Goal: Communication & Community: Answer question/provide support

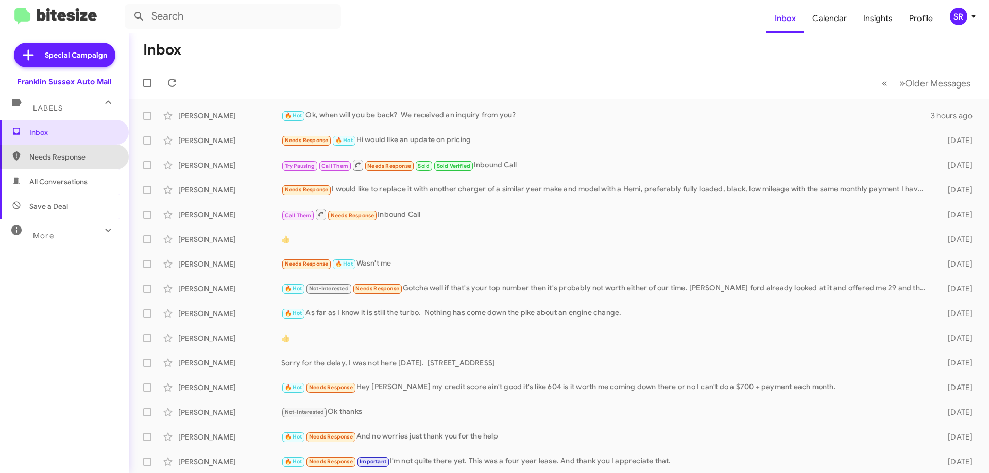
click at [66, 152] on span "Needs Response" at bounding box center [73, 157] width 88 height 10
type input "in:needs-response"
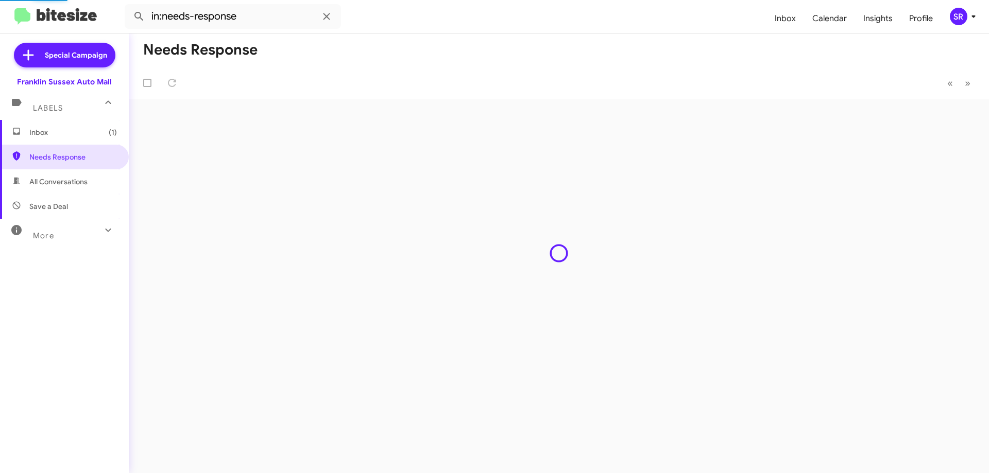
click at [47, 130] on span "Inbox (1)" at bounding box center [73, 132] width 88 height 10
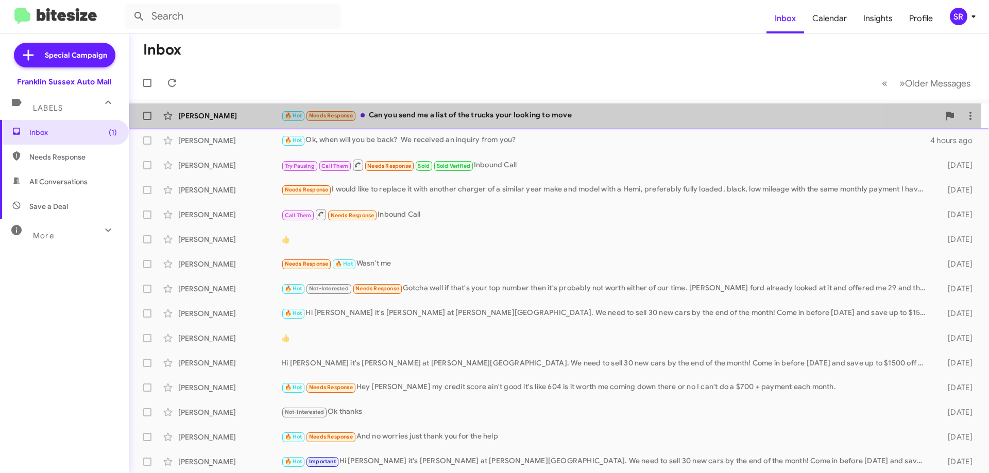
click at [408, 115] on div "🔥 Hot Needs Response Can you send me a list of the trucks your looking to move" at bounding box center [610, 116] width 658 height 12
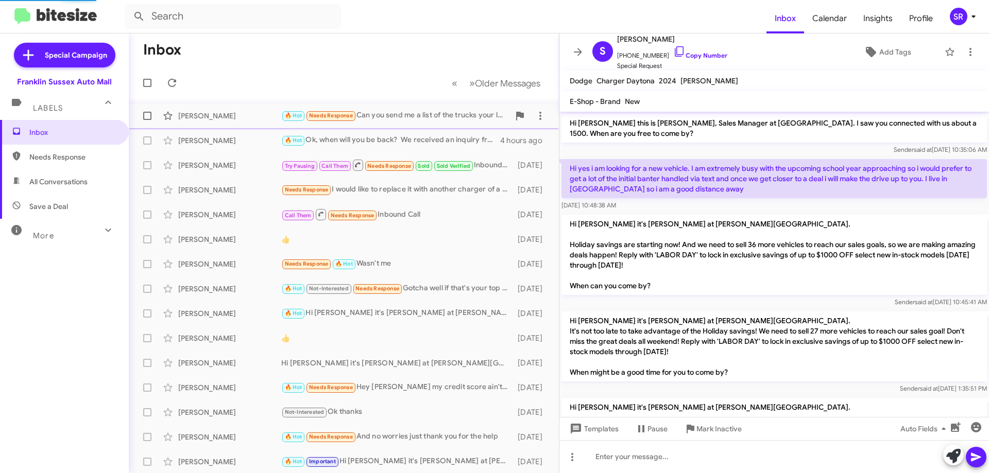
scroll to position [352, 0]
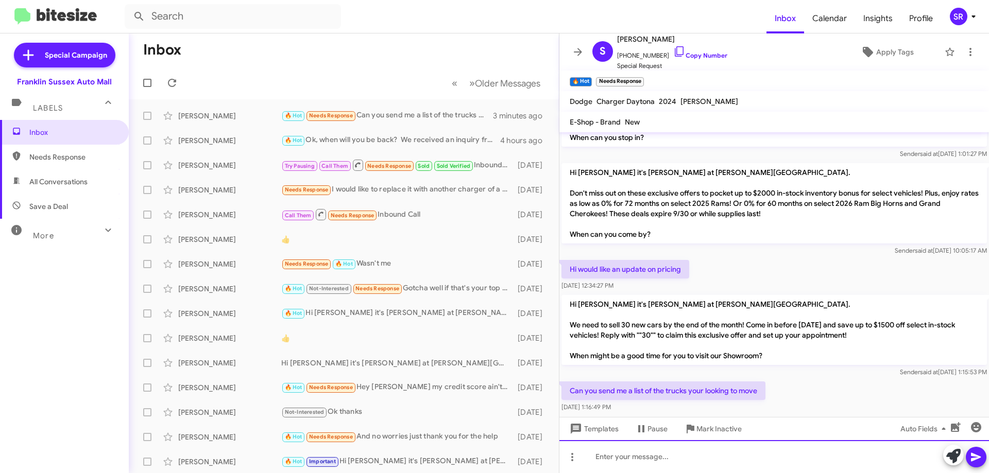
click at [695, 459] on div at bounding box center [773, 456] width 429 height 33
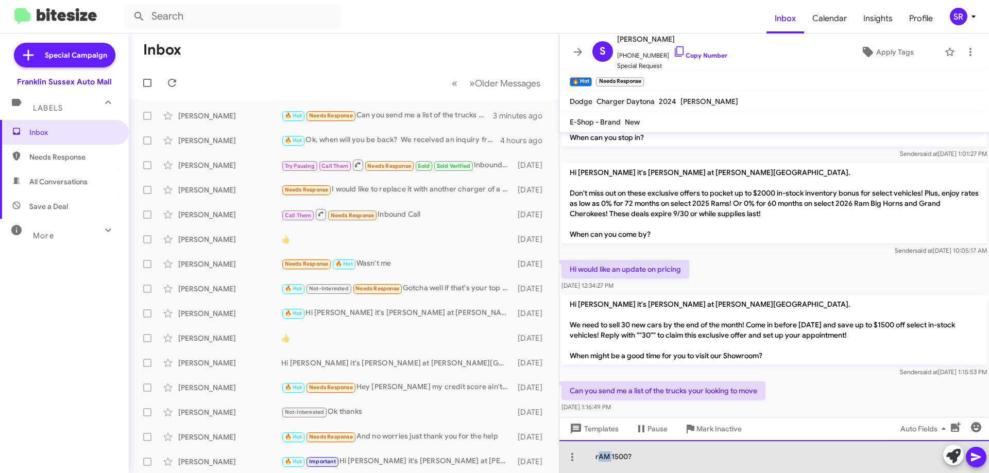
drag, startPoint x: 611, startPoint y: 458, endPoint x: 584, endPoint y: 462, distance: 26.7
click at [599, 460] on div "rAM 1500?" at bounding box center [773, 456] width 429 height 33
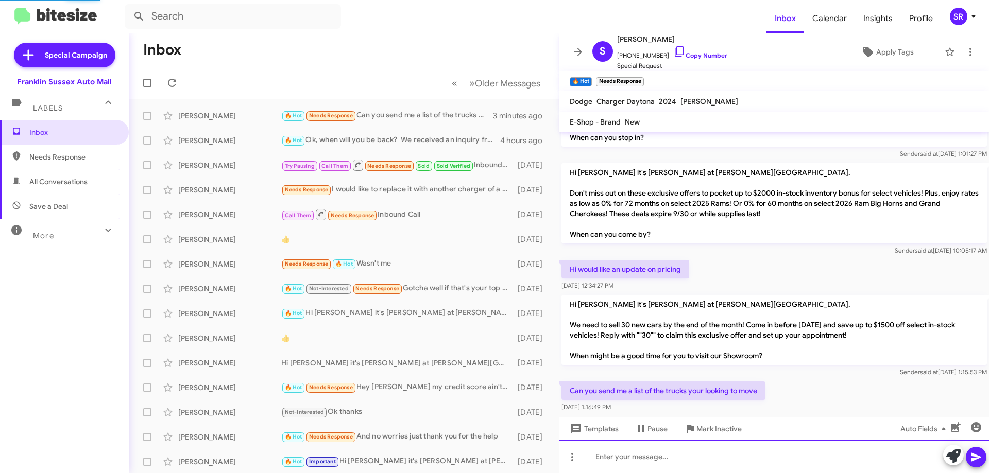
scroll to position [0, 0]
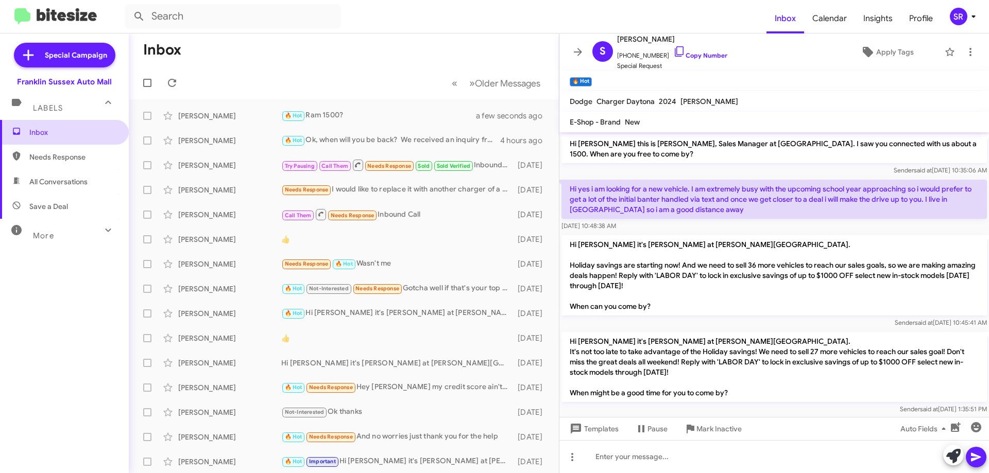
click at [60, 137] on span "Inbox" at bounding box center [64, 132] width 129 height 25
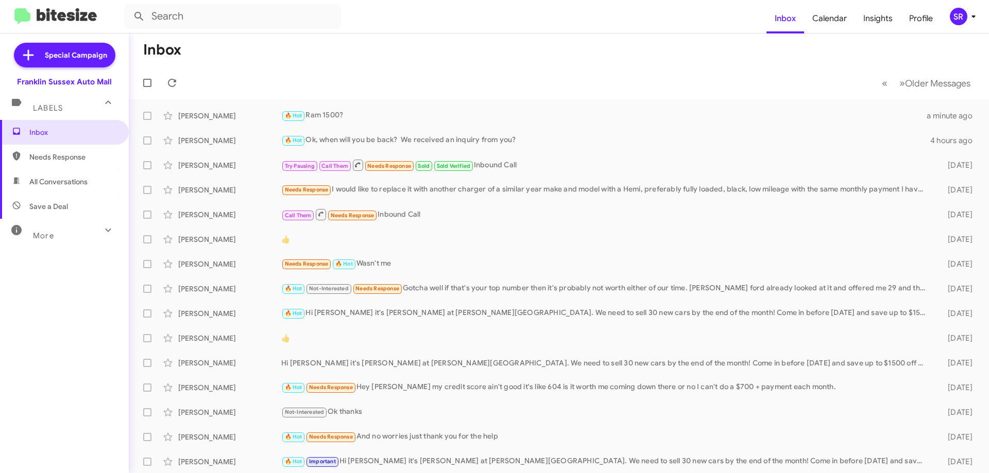
click at [45, 160] on span "Needs Response" at bounding box center [73, 157] width 88 height 10
type input "in:needs-response"
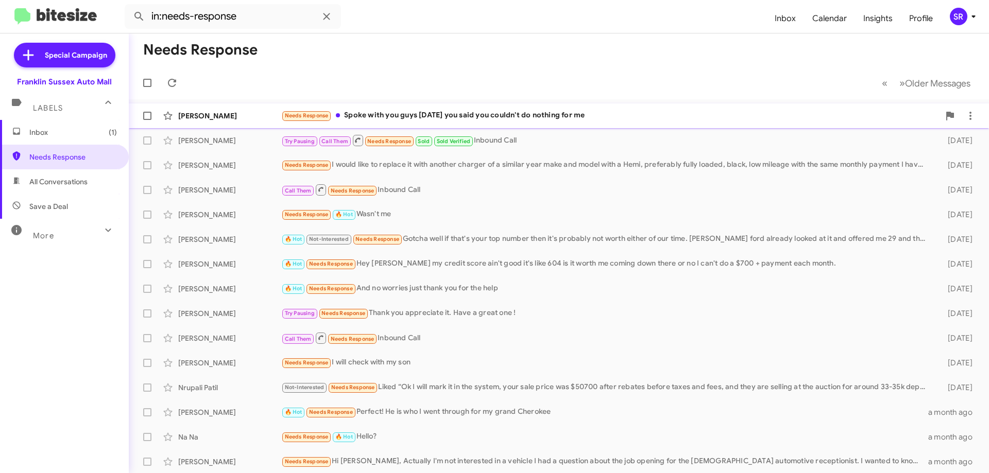
click at [410, 119] on div "Needs Response Spoke with you guys [DATE] you said you couldn't do nothing for …" at bounding box center [610, 116] width 658 height 12
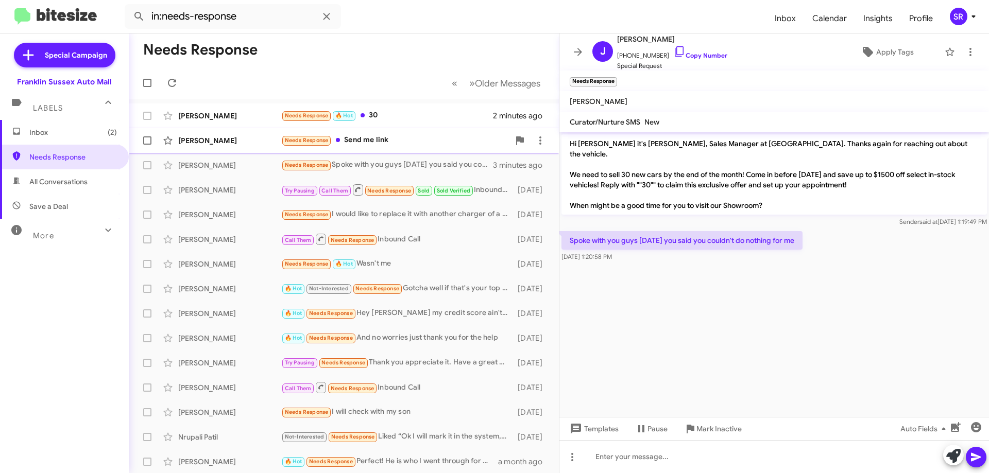
click at [367, 139] on div "Needs Response Send me link" at bounding box center [395, 140] width 228 height 12
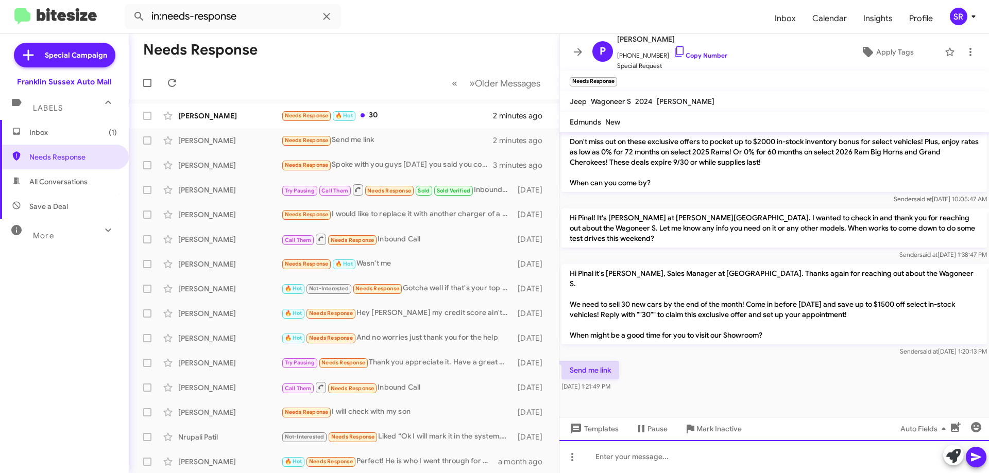
click at [624, 449] on div at bounding box center [773, 456] width 429 height 33
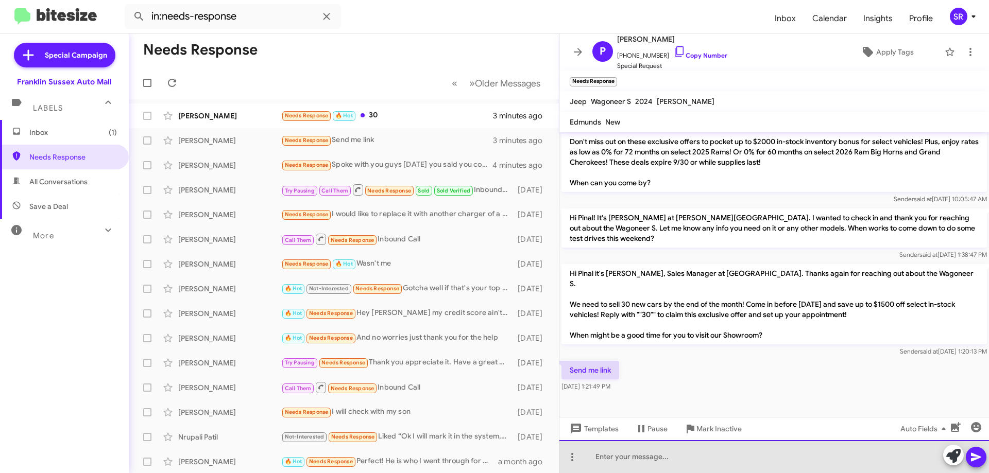
click at [660, 461] on div at bounding box center [773, 456] width 429 height 33
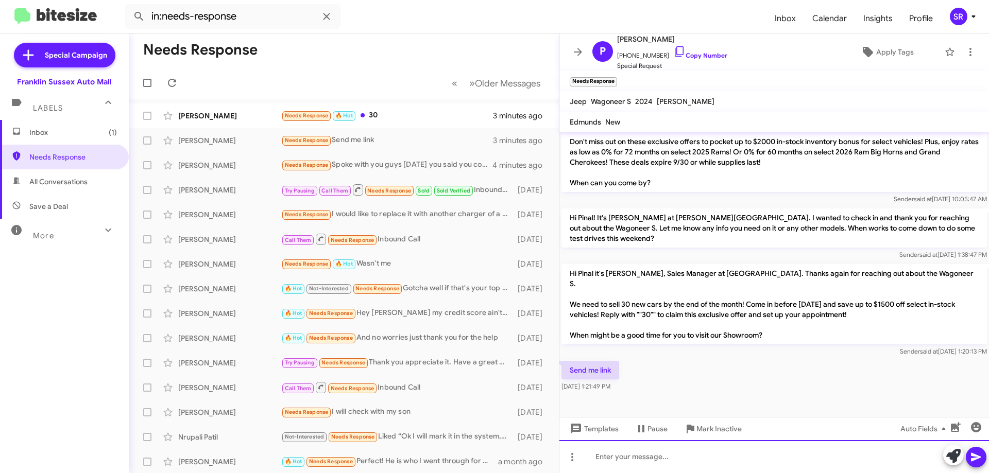
paste div
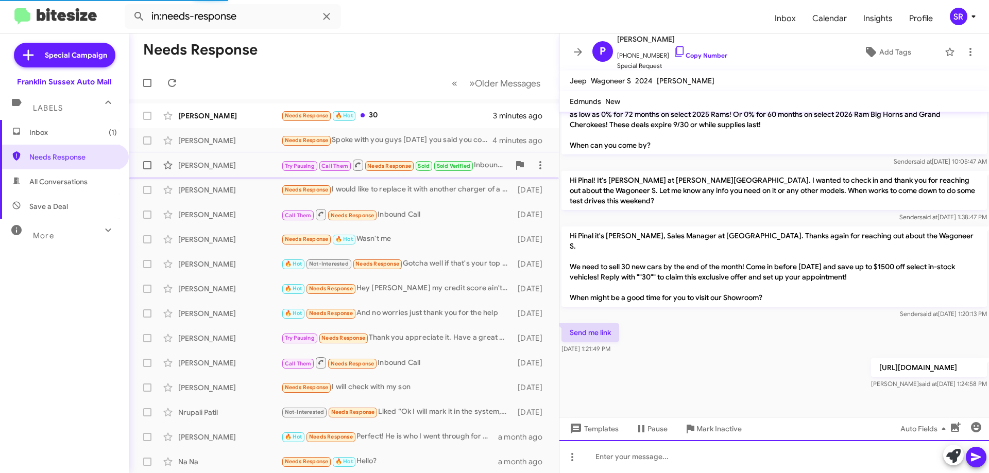
scroll to position [410, 0]
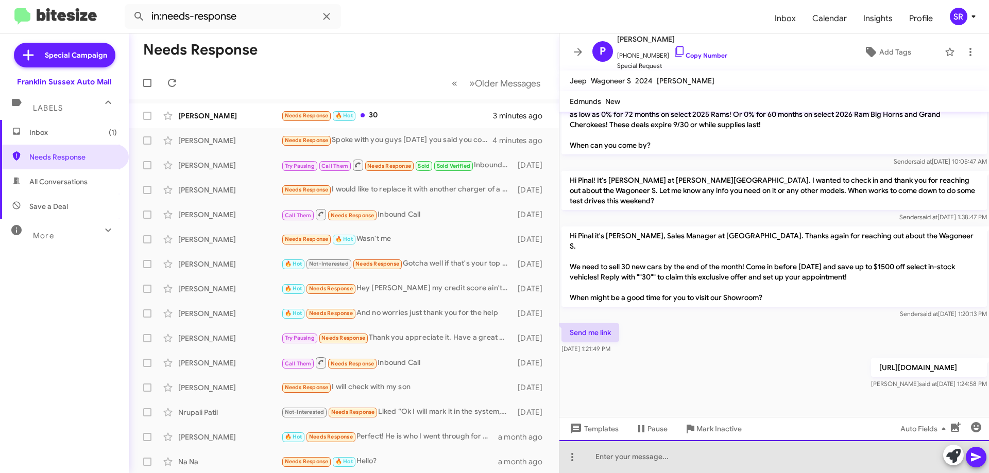
click at [624, 459] on div at bounding box center [773, 456] width 429 height 33
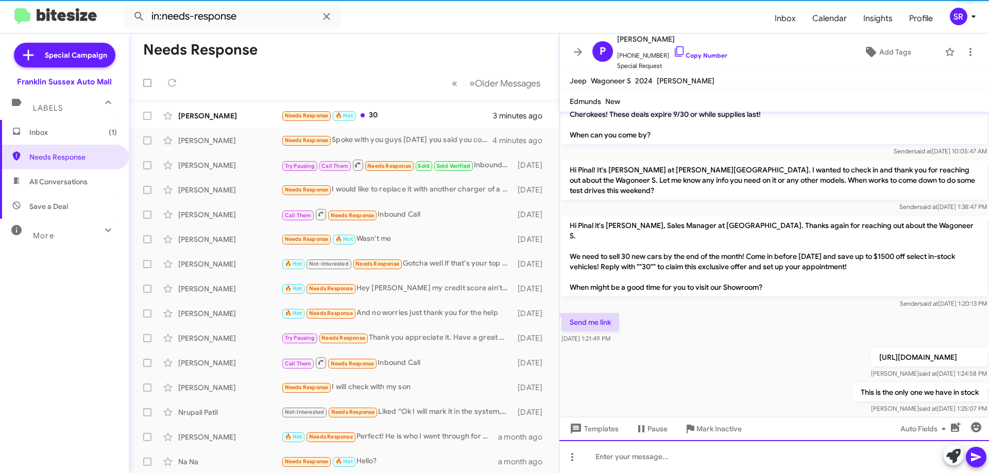
scroll to position [0, 0]
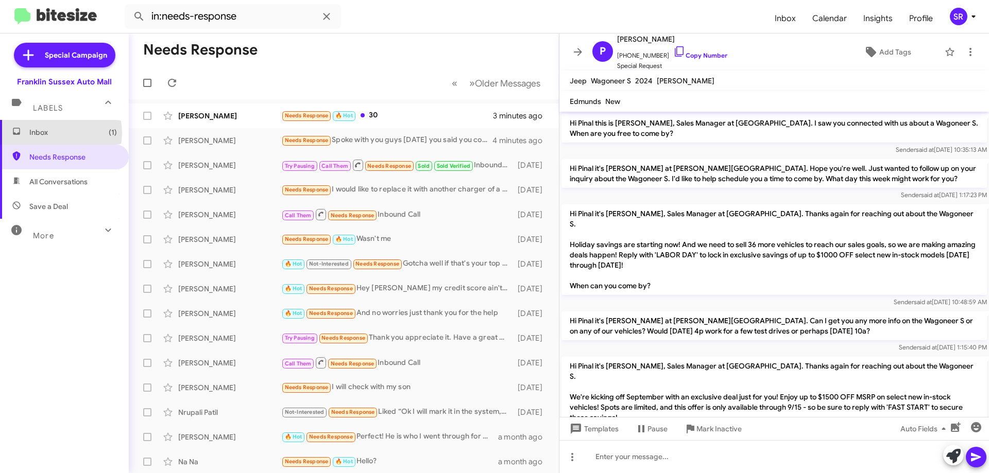
click at [50, 132] on span "Inbox (1)" at bounding box center [73, 132] width 88 height 10
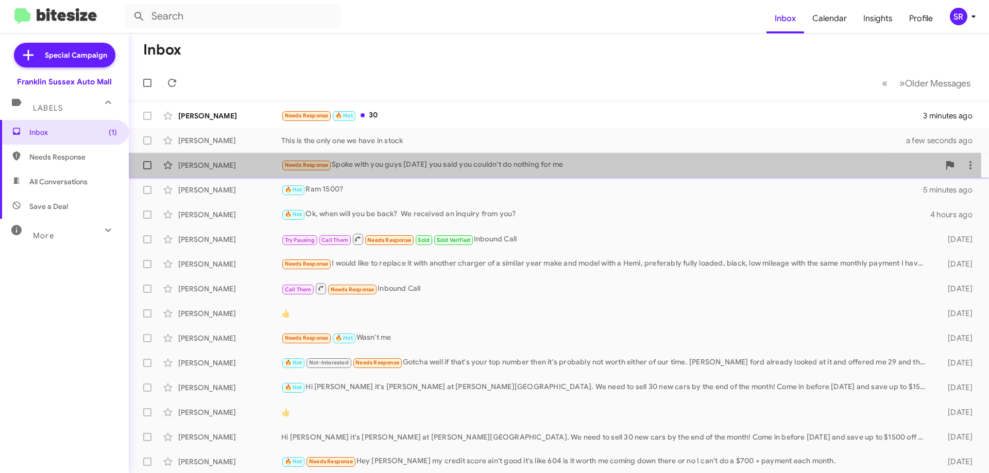
click at [411, 165] on div "Needs Response Spoke with you guys [DATE] you said you couldn't do nothing for …" at bounding box center [610, 165] width 658 height 12
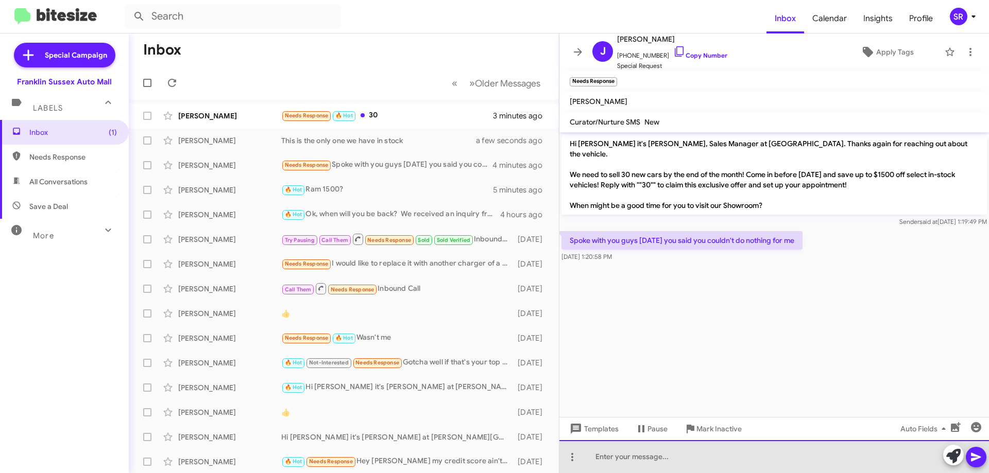
click at [635, 450] on div at bounding box center [773, 456] width 429 height 33
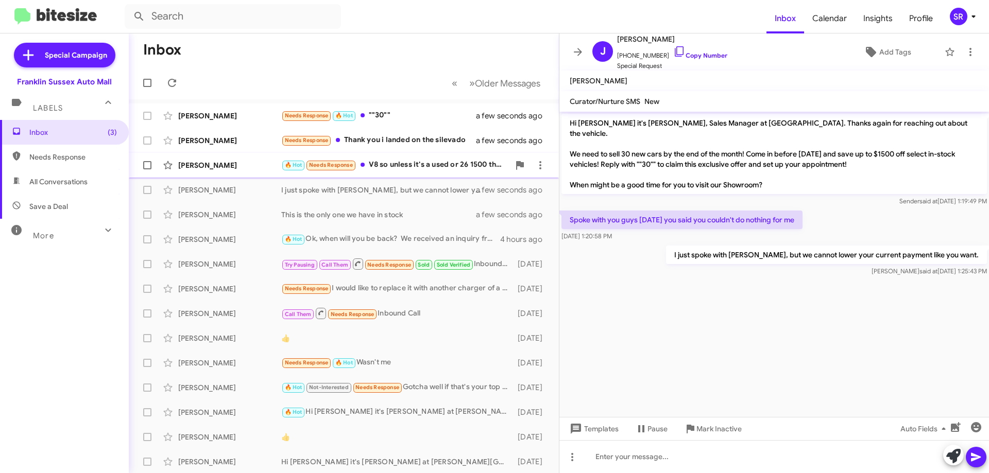
click at [435, 161] on div "🔥 Hot Needs Response V8 so unless it's a used or 26 1500 then no. Looking at 25…" at bounding box center [395, 165] width 228 height 12
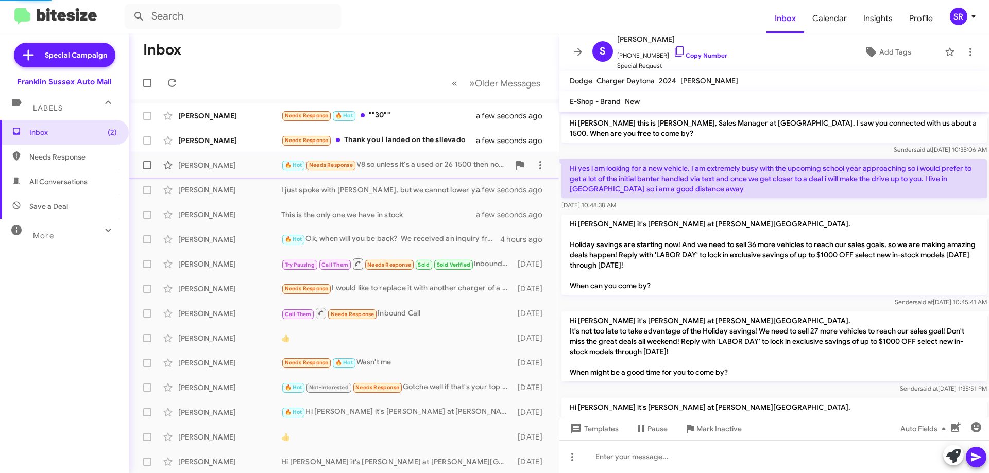
scroll to position [427, 0]
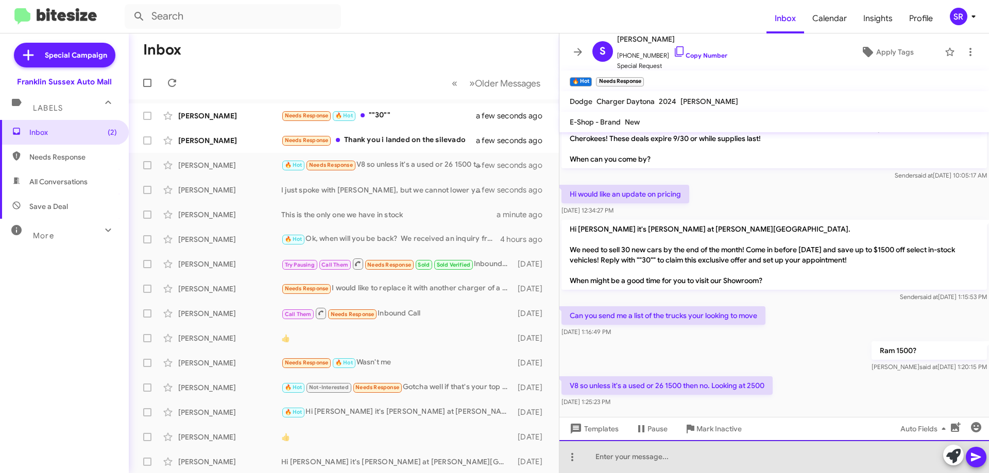
click at [673, 459] on div at bounding box center [773, 456] width 429 height 33
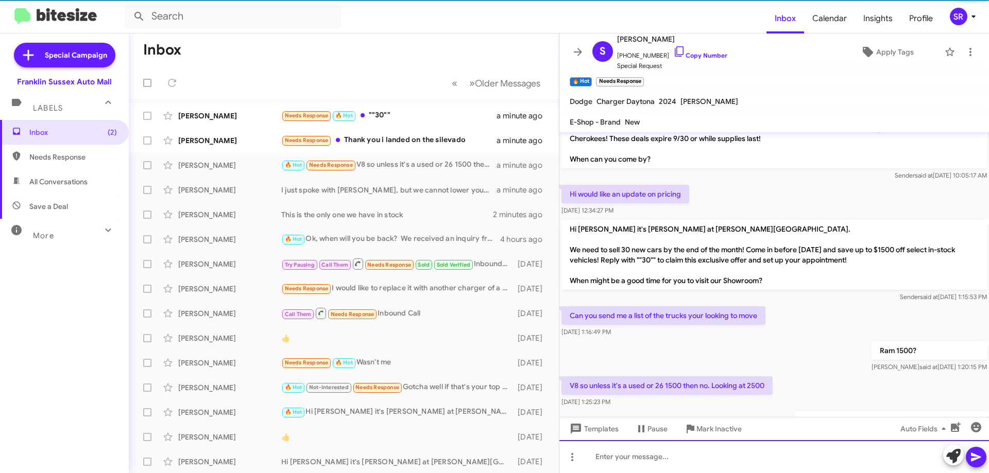
scroll to position [0, 0]
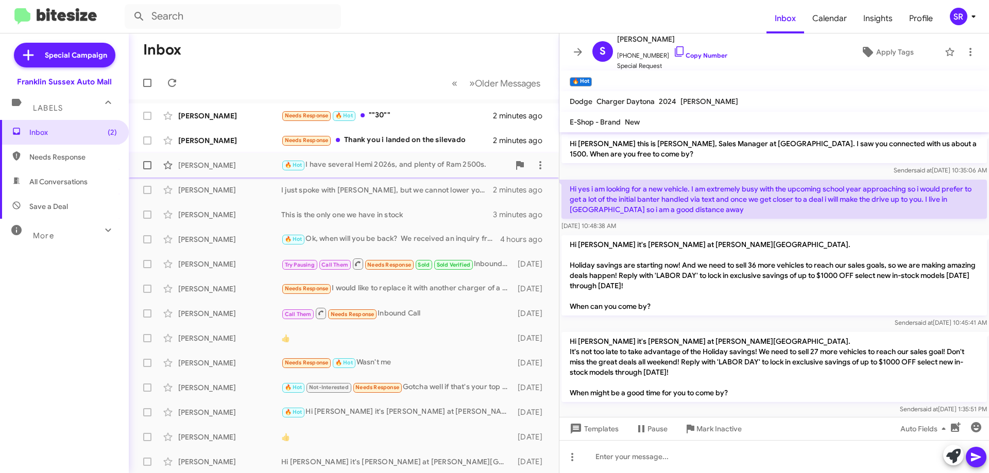
click at [416, 165] on div "🔥 Hot I have several Hemi 2026s, and plenty of Ram 2500s." at bounding box center [395, 165] width 228 height 12
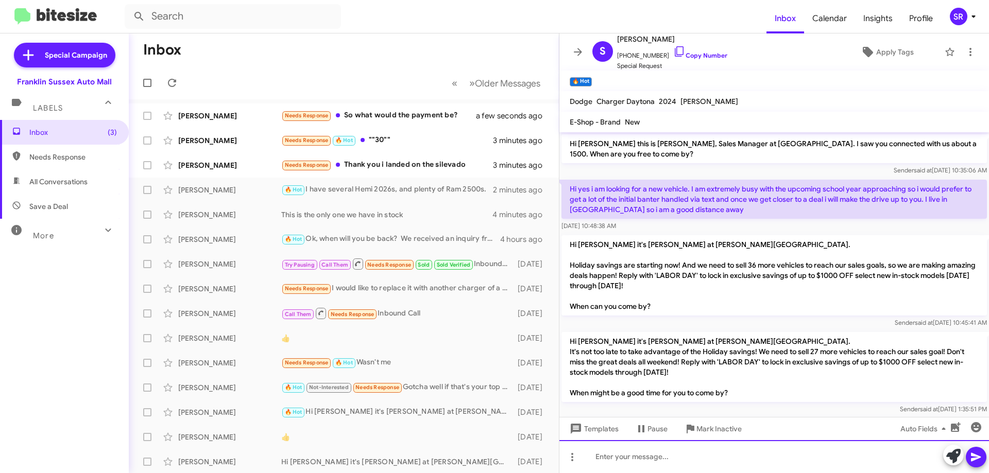
click at [739, 452] on div at bounding box center [773, 456] width 429 height 33
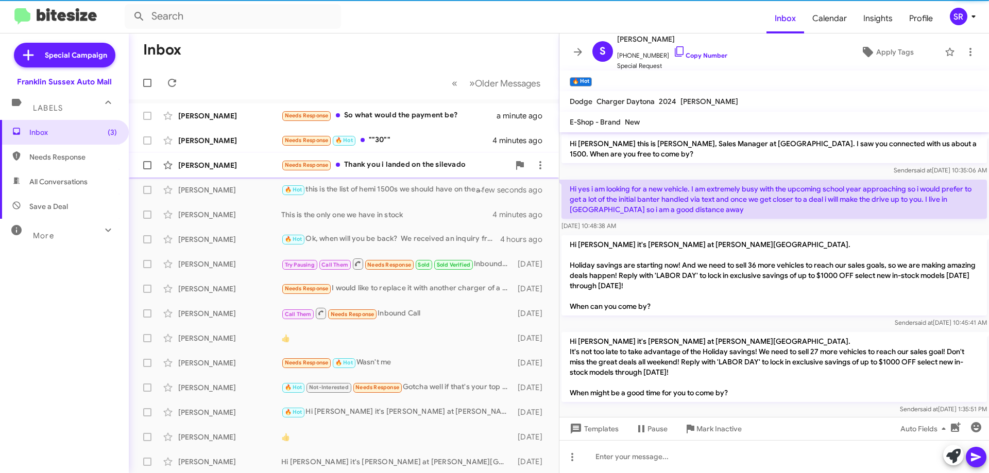
click at [390, 163] on div "Needs Response Thank you i landed on the silevado" at bounding box center [395, 165] width 228 height 12
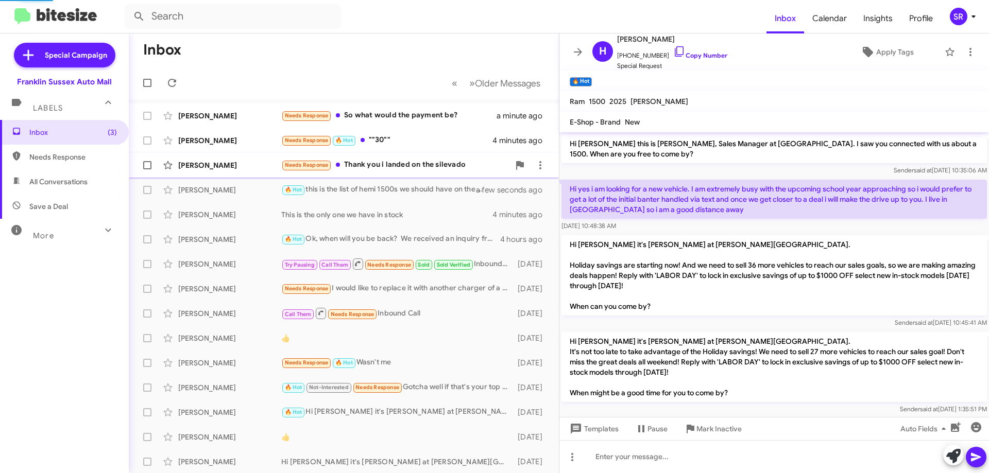
scroll to position [126, 0]
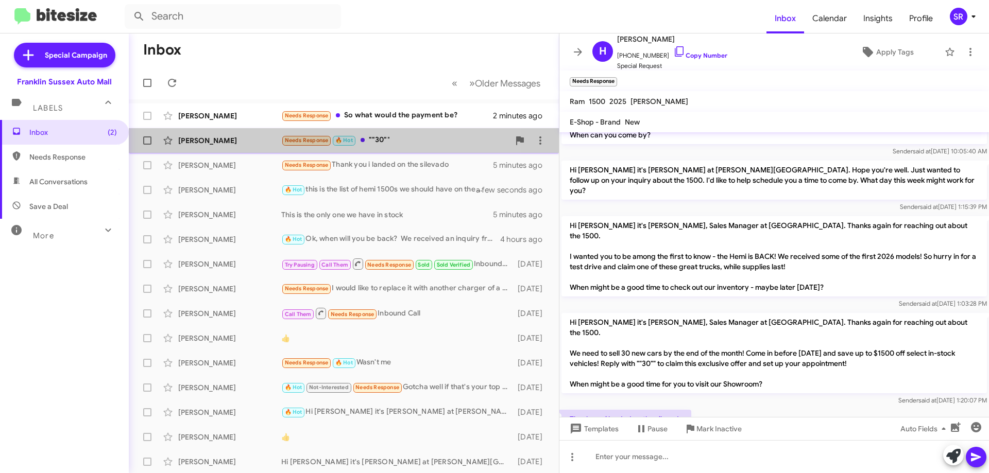
click at [391, 139] on div "Needs Response 🔥 Hot ""30""" at bounding box center [395, 140] width 228 height 12
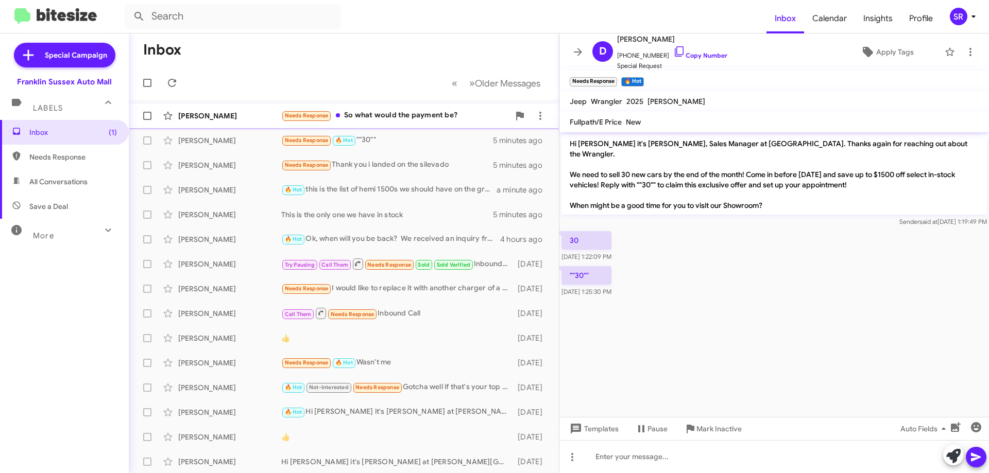
click at [417, 111] on div "Needs Response So what would the payment be?" at bounding box center [395, 116] width 228 height 12
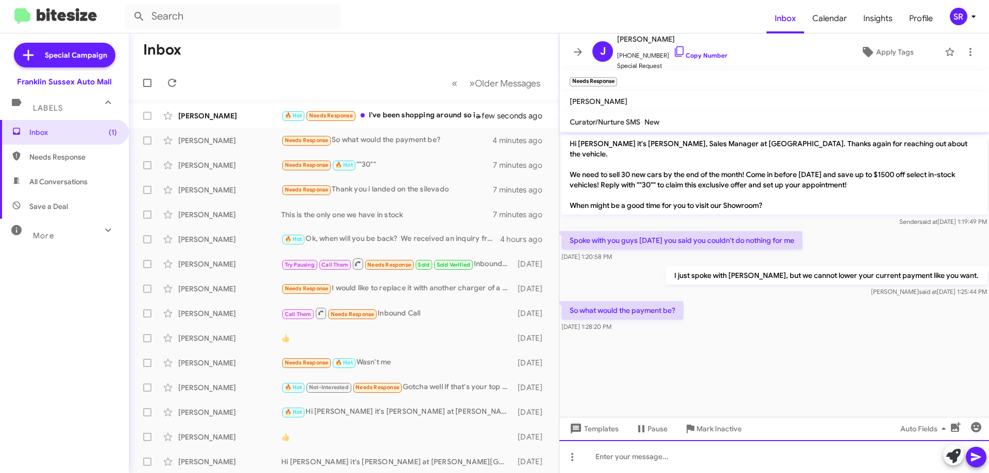
click at [663, 454] on div at bounding box center [773, 456] width 429 height 33
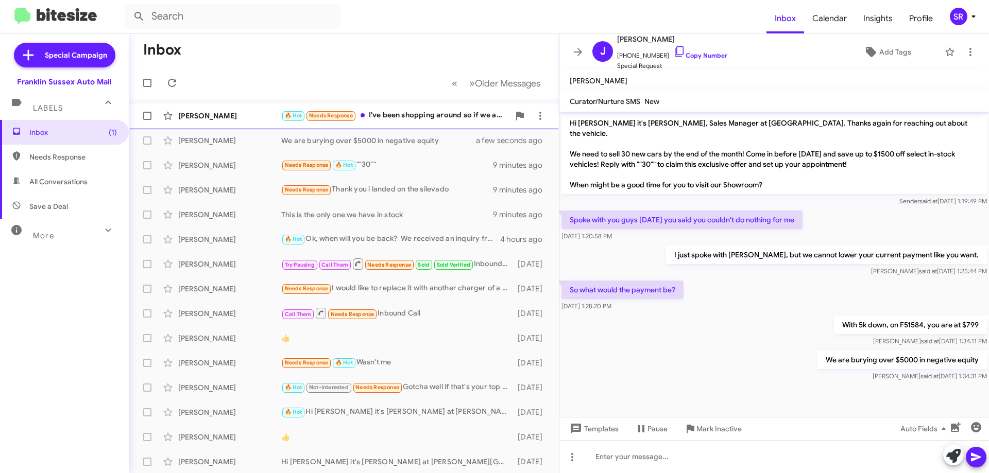
click at [411, 114] on div "🔥 Hot Needs Response I've been shopping around so if we are able to get to a go…" at bounding box center [395, 116] width 228 height 12
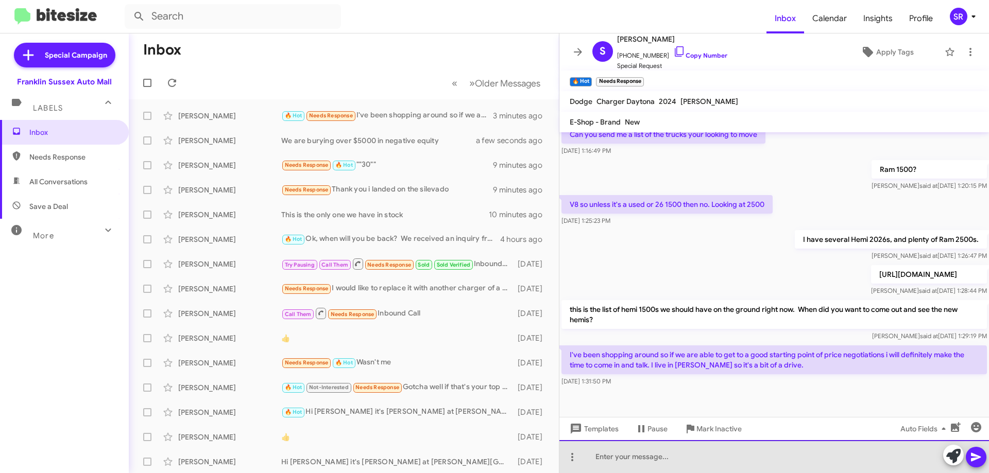
click at [703, 459] on div at bounding box center [773, 456] width 429 height 33
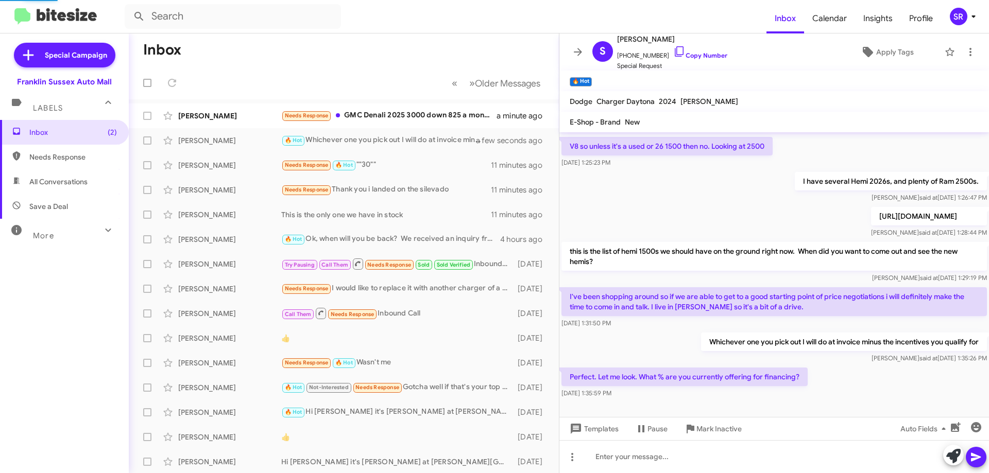
scroll to position [0, 0]
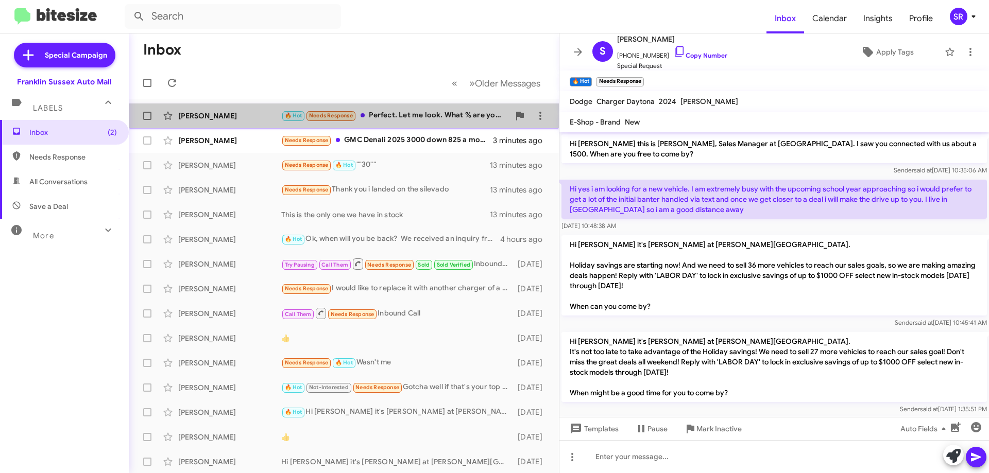
click at [424, 115] on div "🔥 Hot Needs Response Perfect. Let me look. What % are you currently offering fo…" at bounding box center [395, 116] width 228 height 12
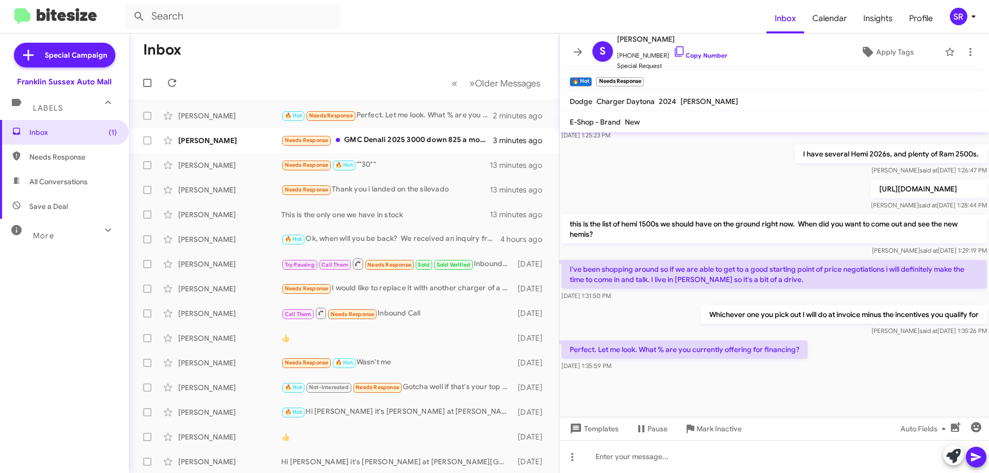
scroll to position [704, 0]
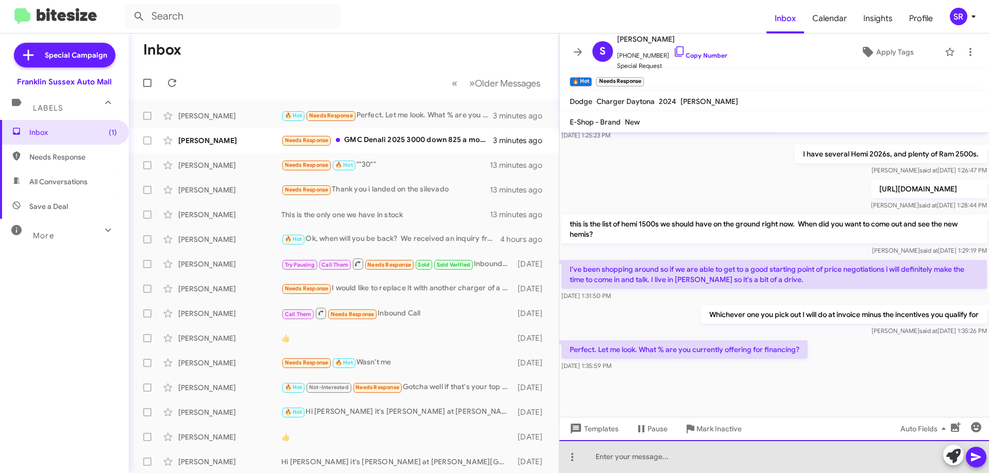
click at [680, 451] on div at bounding box center [773, 456] width 429 height 33
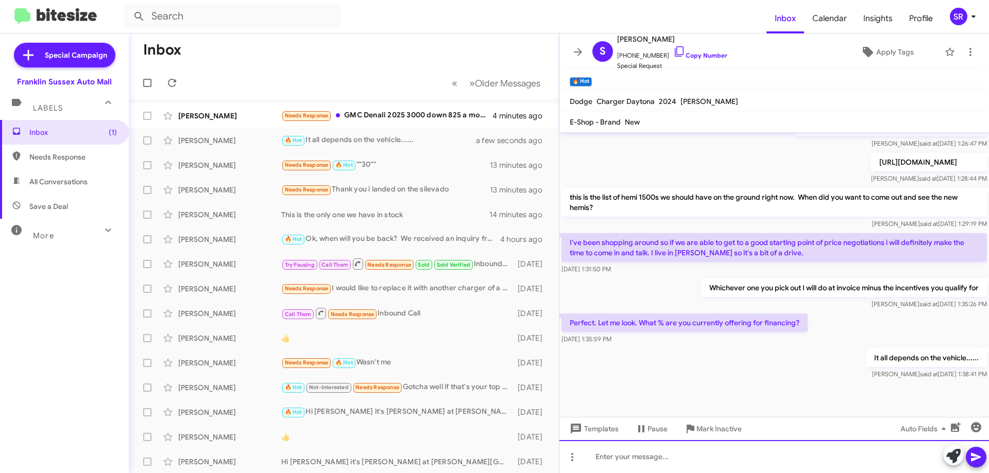
scroll to position [742, 0]
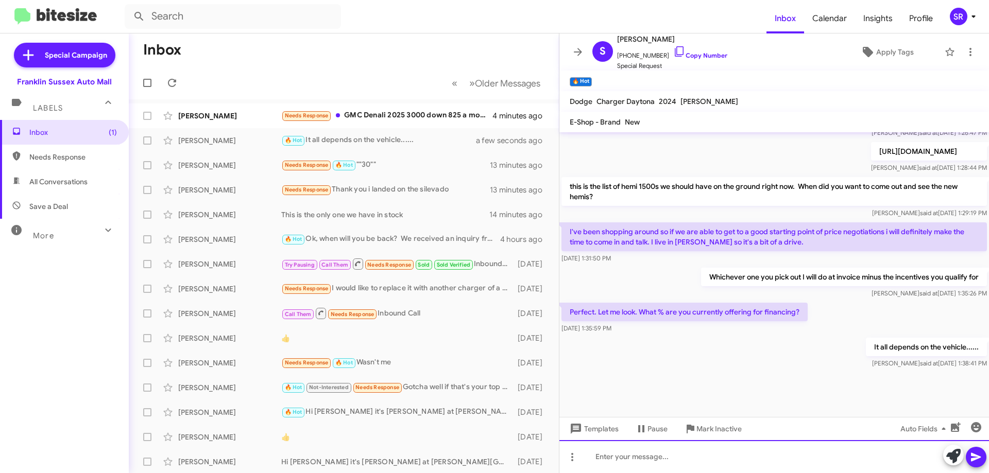
click at [663, 462] on div at bounding box center [773, 456] width 429 height 33
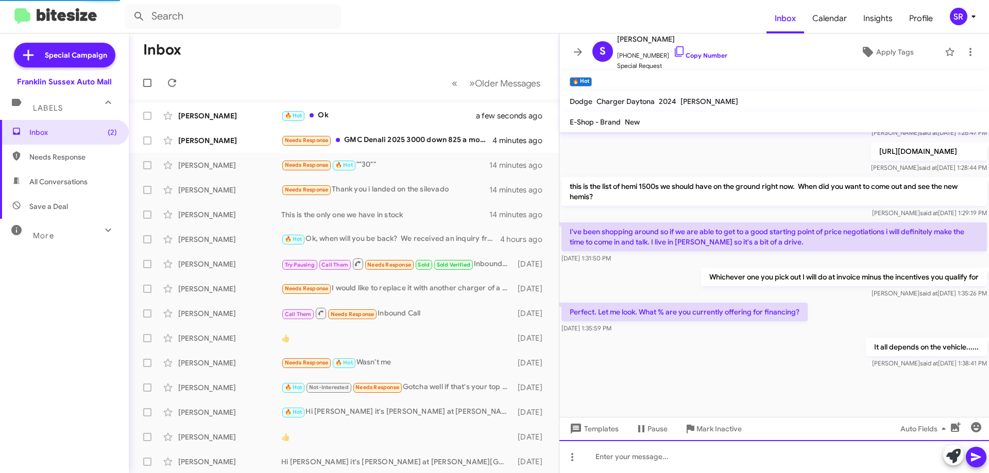
scroll to position [0, 0]
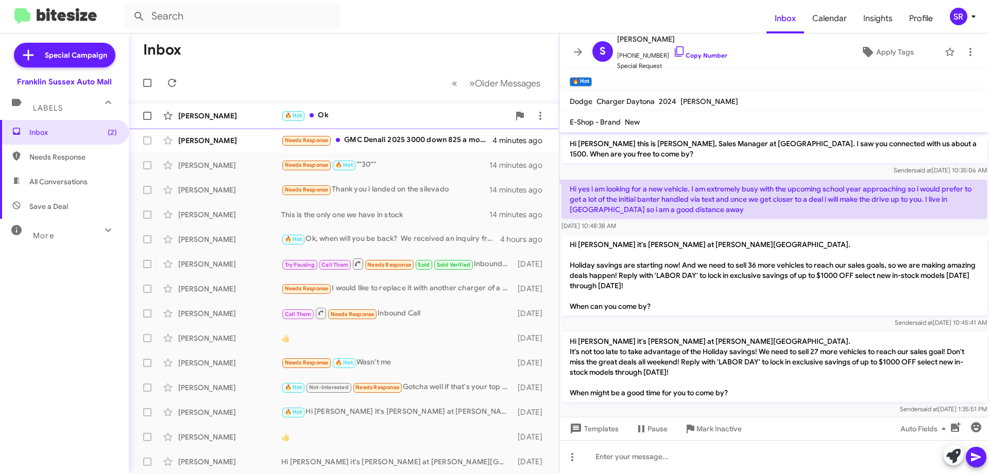
click at [364, 121] on div "🔥 Hot Ok" at bounding box center [395, 116] width 228 height 12
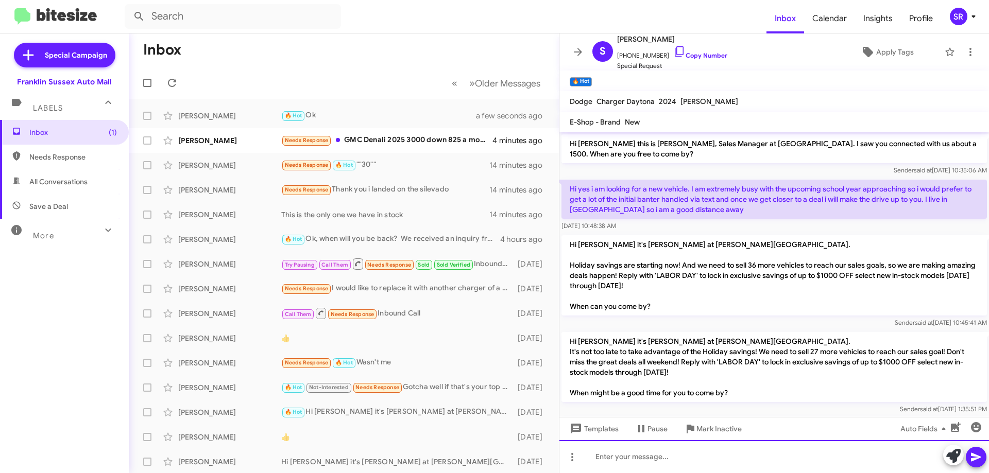
click at [670, 460] on div at bounding box center [773, 456] width 429 height 33
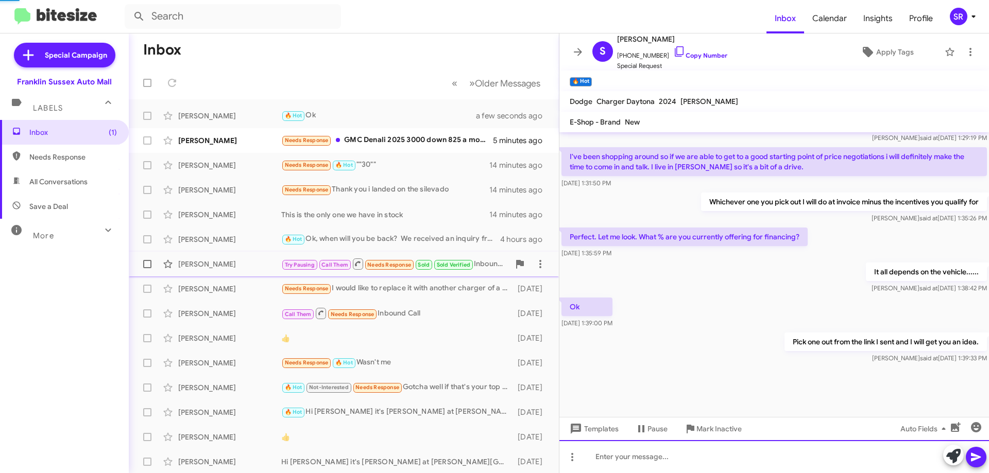
scroll to position [817, 0]
click at [621, 450] on div at bounding box center [773, 456] width 429 height 33
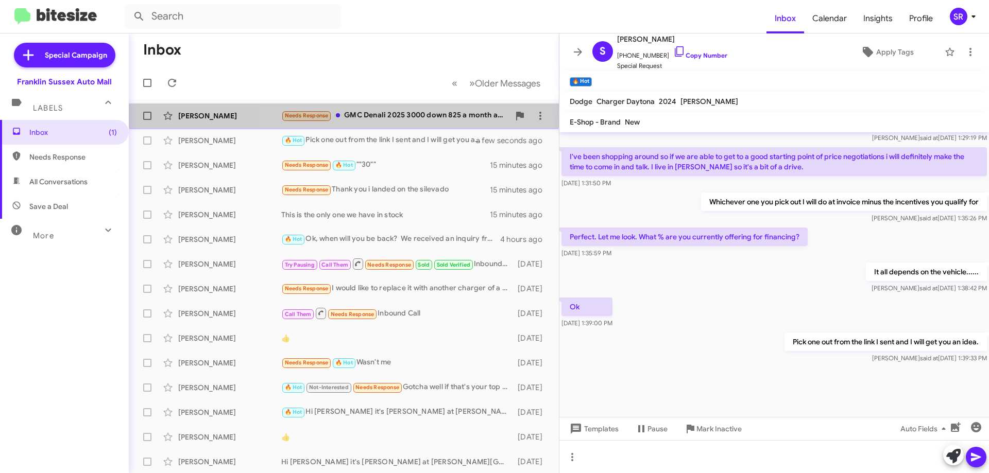
click at [412, 120] on div "Needs Response GMC Denali 2025 3000 down 825 a month and they take my truck" at bounding box center [395, 116] width 228 height 12
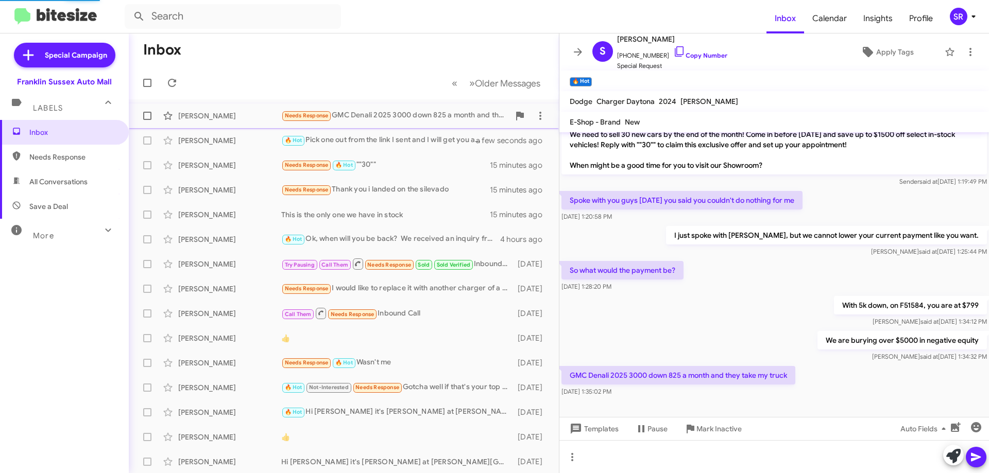
scroll to position [40, 0]
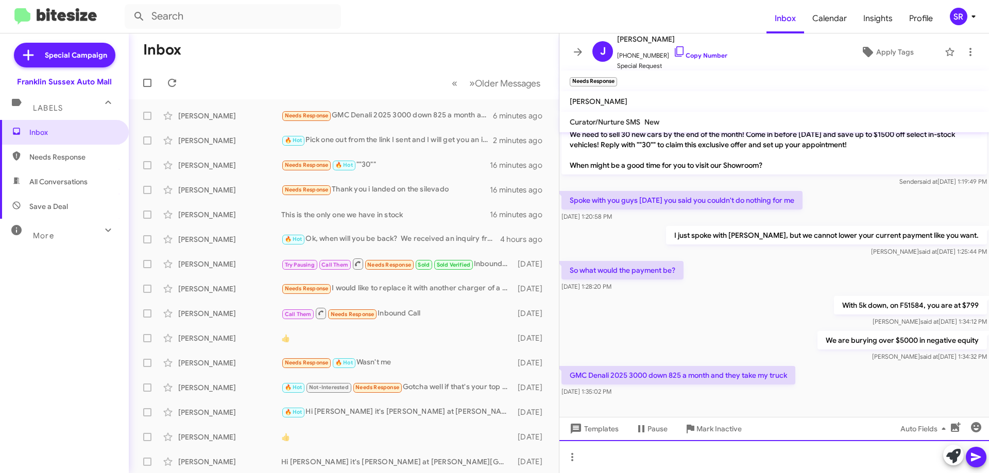
click at [688, 459] on div at bounding box center [773, 456] width 429 height 33
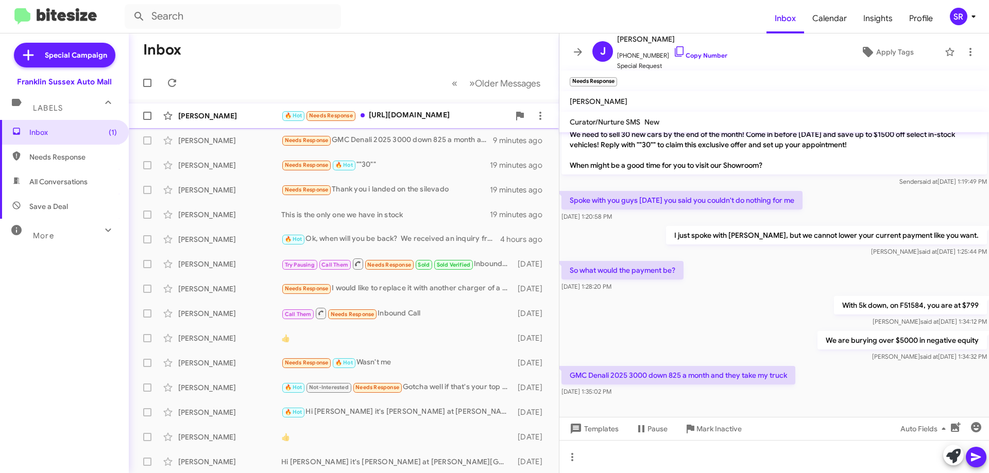
click at [472, 115] on div "🔥 Hot Needs Response [URL][DOMAIN_NAME]" at bounding box center [395, 116] width 228 height 12
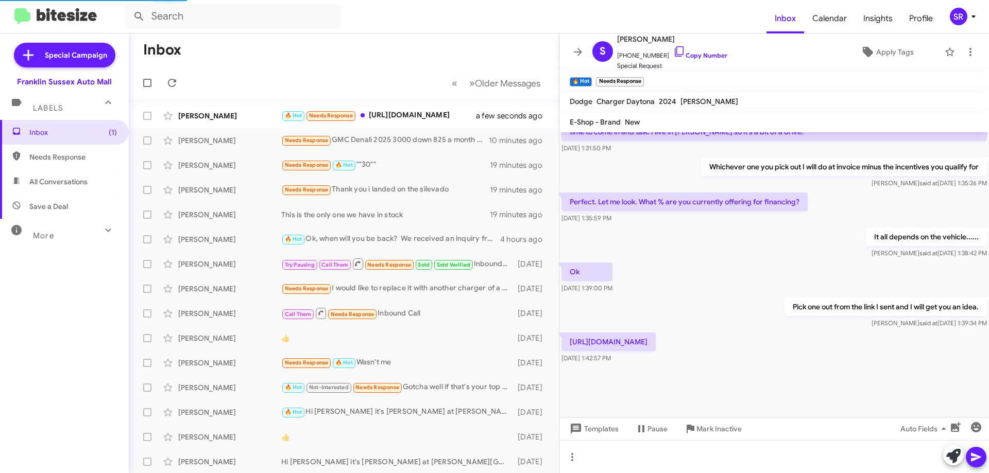
scroll to position [797, 0]
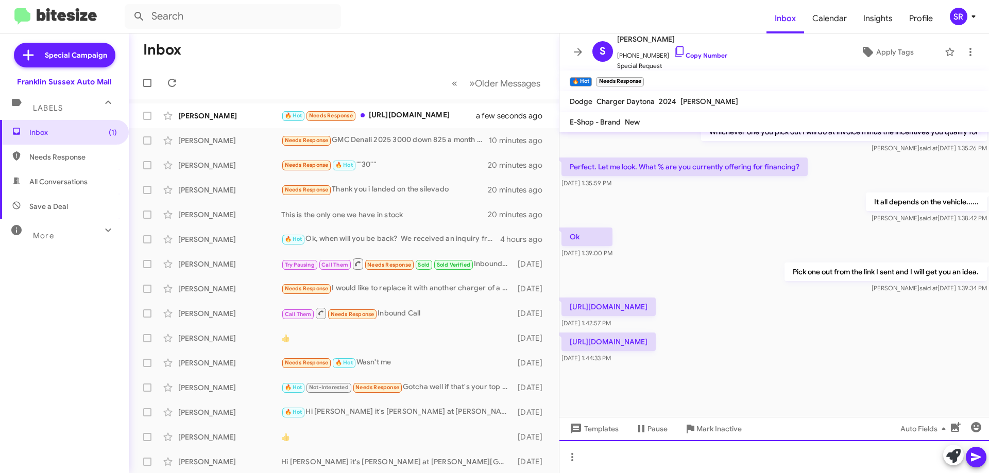
click at [617, 460] on div at bounding box center [773, 456] width 429 height 33
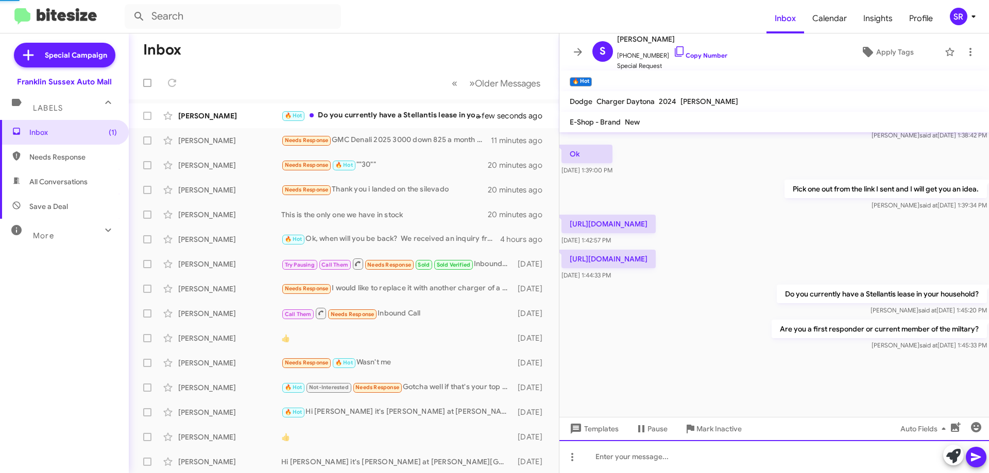
scroll to position [1077, 0]
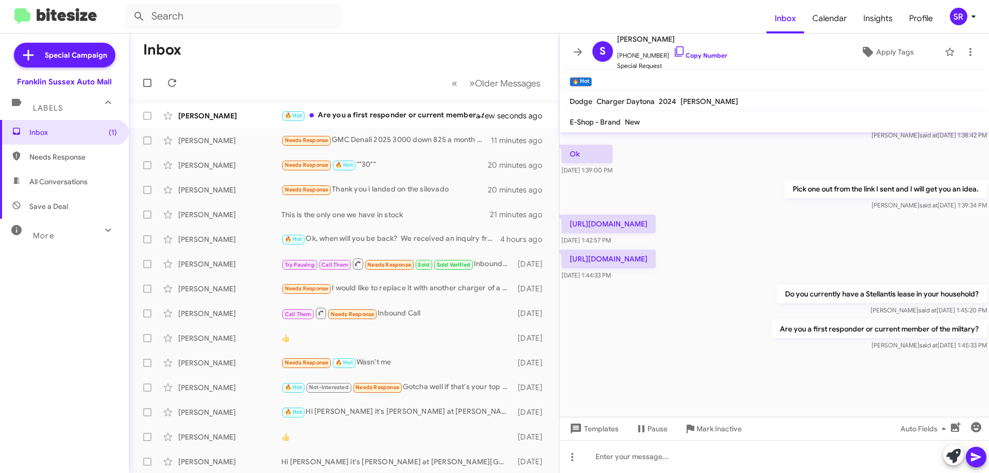
click at [656, 215] on p "[URL][DOMAIN_NAME]" at bounding box center [608, 224] width 94 height 19
copy p "[URL][DOMAIN_NAME]"
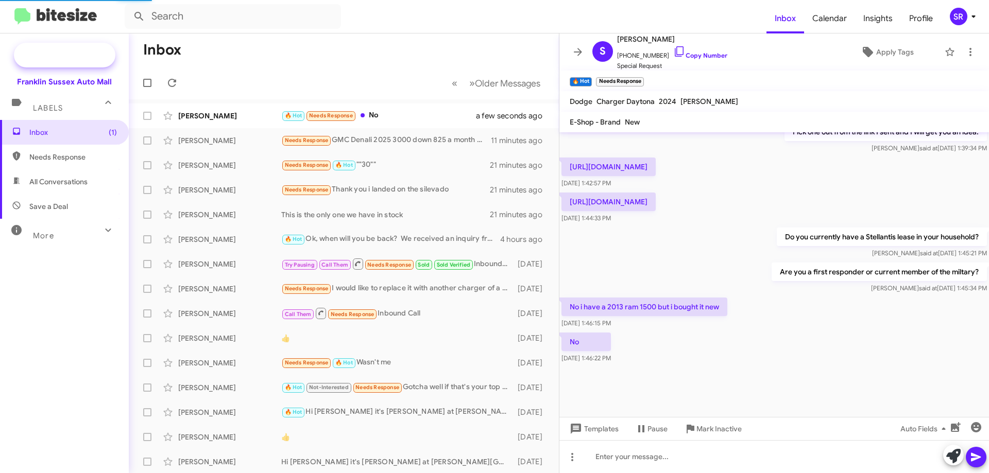
scroll to position [560, 0]
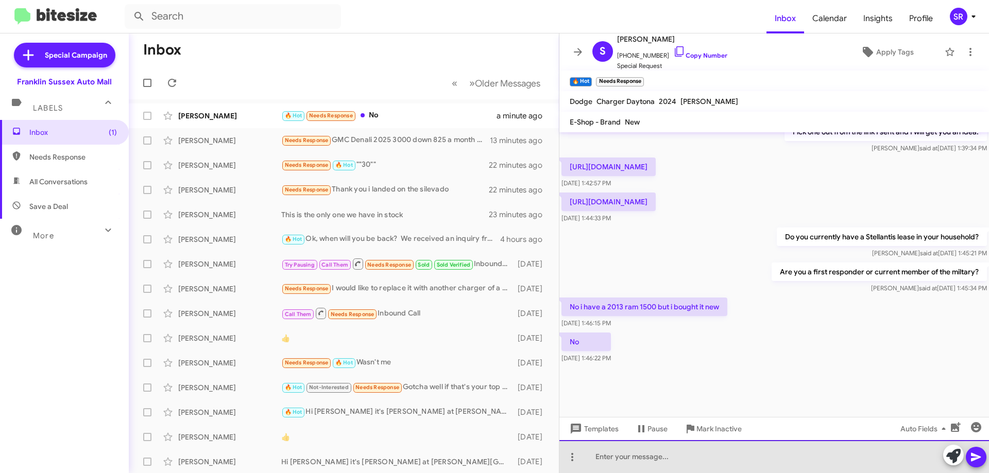
click at [654, 450] on div at bounding box center [773, 456] width 429 height 33
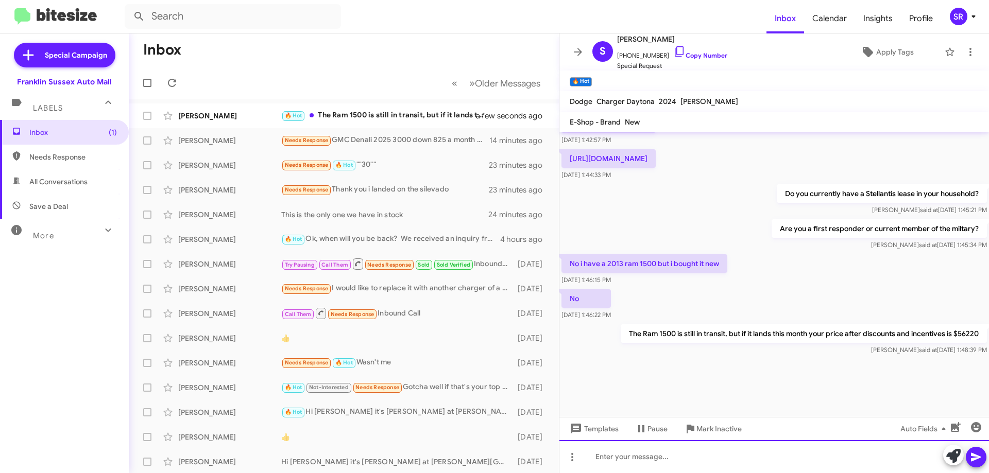
scroll to position [1077, 0]
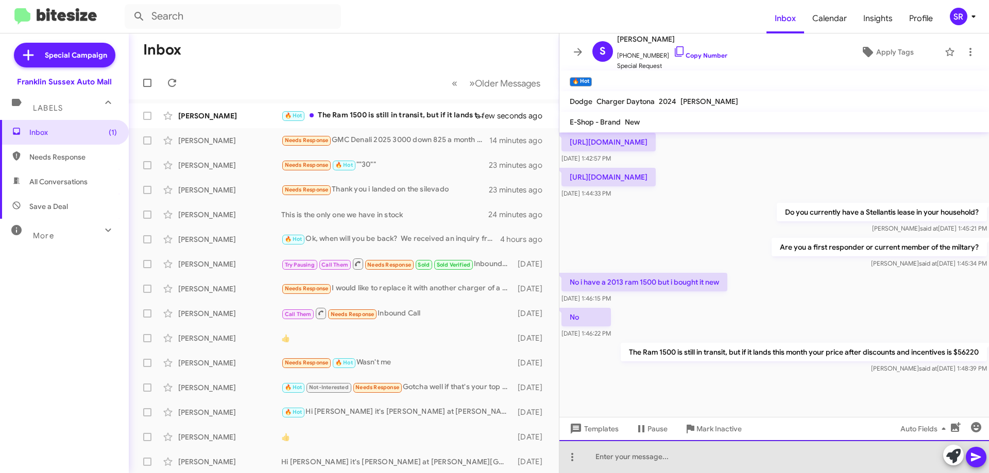
click at [624, 455] on div at bounding box center [773, 456] width 429 height 33
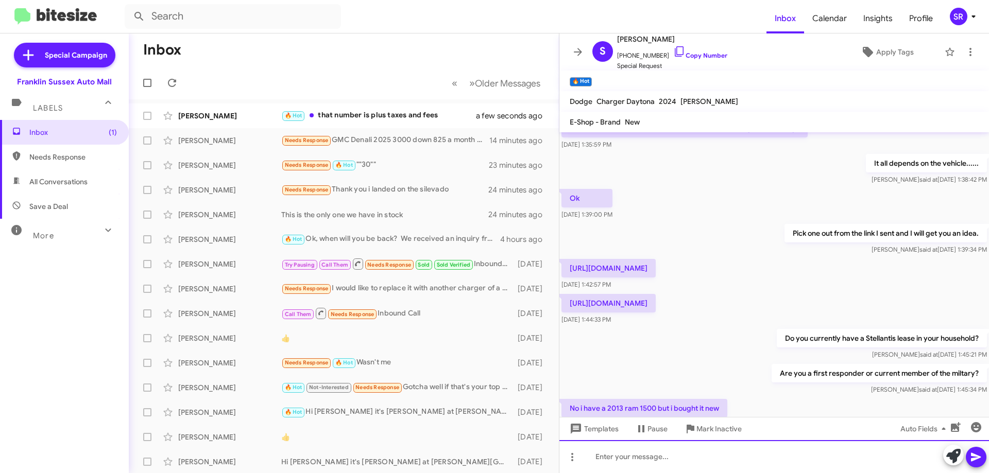
scroll to position [960, 0]
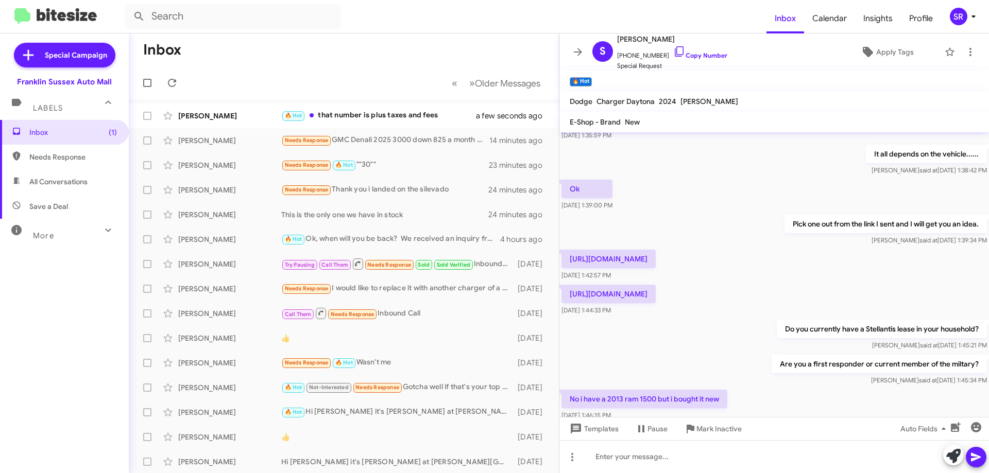
click at [656, 303] on p "[URL][DOMAIN_NAME]" at bounding box center [608, 294] width 94 height 19
drag, startPoint x: 720, startPoint y: 315, endPoint x: 571, endPoint y: 307, distance: 149.5
click at [571, 303] on p "[URL][DOMAIN_NAME]" at bounding box center [608, 294] width 94 height 19
copy p "[URL][DOMAIN_NAME]"
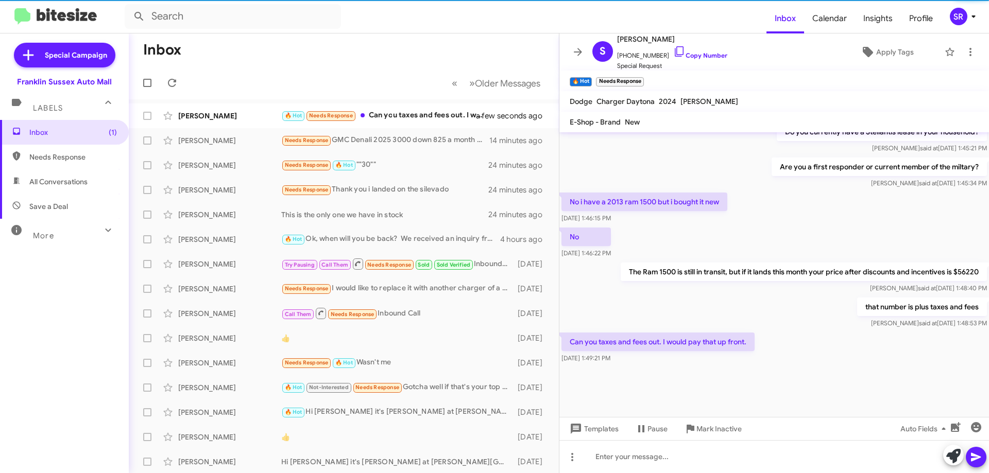
scroll to position [508, 0]
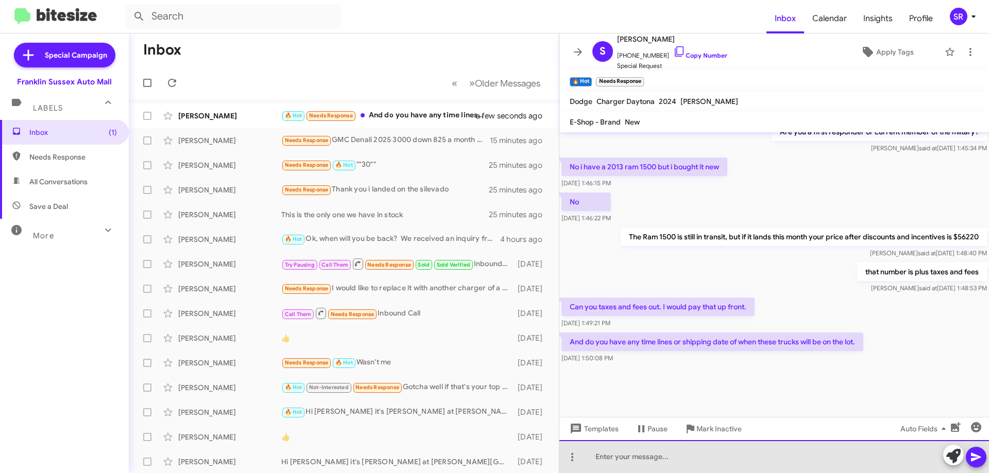
click at [783, 453] on div at bounding box center [773, 456] width 429 height 33
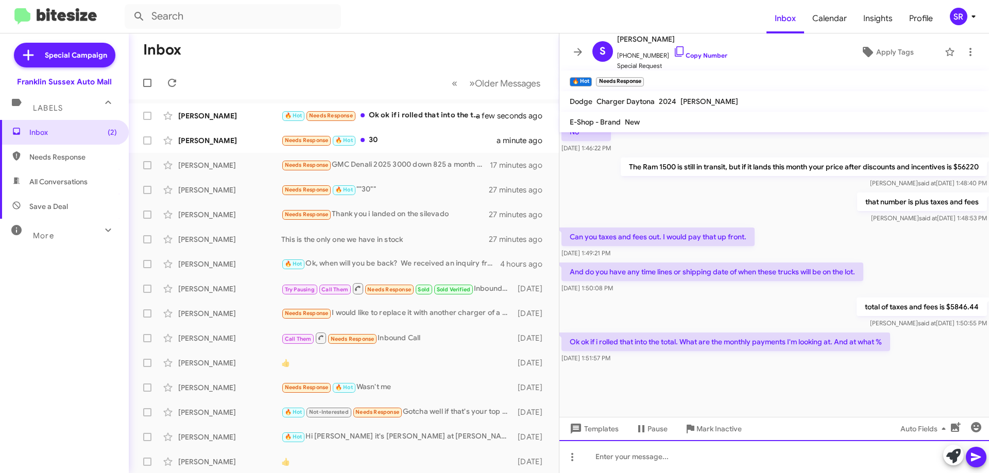
click at [627, 460] on div at bounding box center [773, 456] width 429 height 33
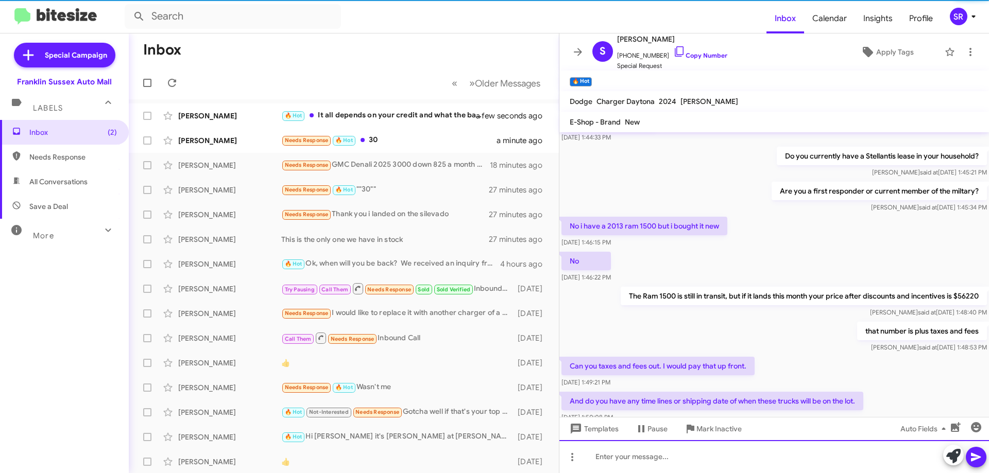
scroll to position [1364, 0]
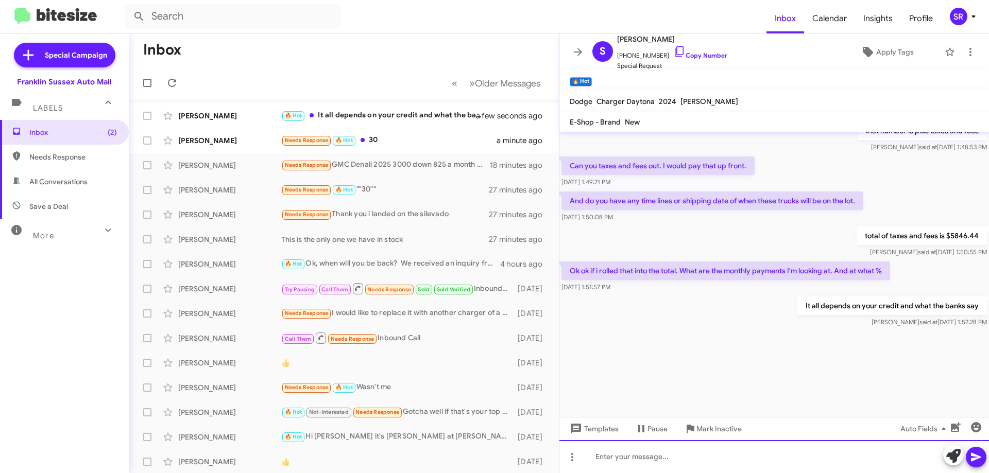
click at [670, 461] on div at bounding box center [773, 456] width 429 height 33
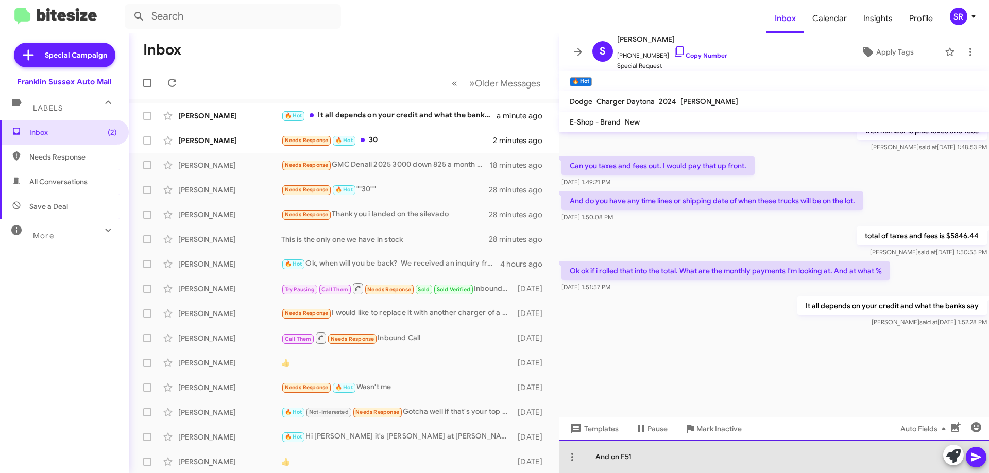
click at [716, 455] on div "And on F51" at bounding box center [773, 456] width 429 height 33
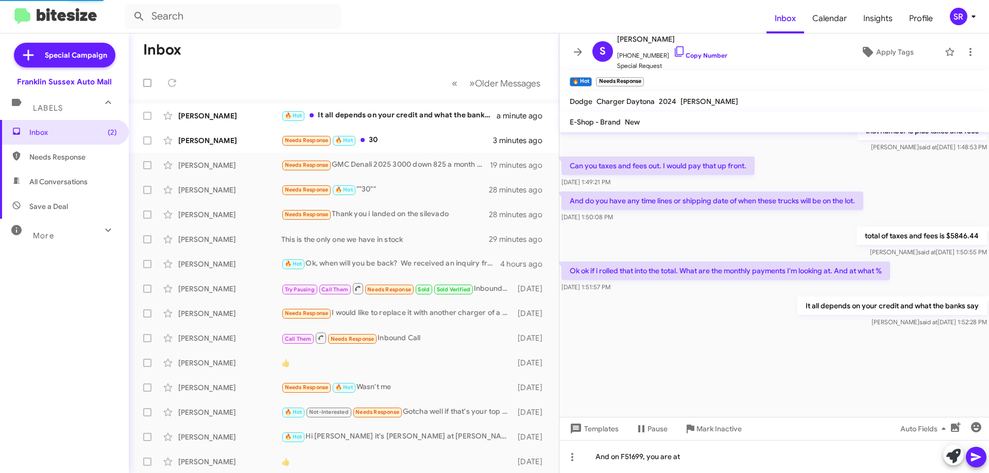
scroll to position [488, 0]
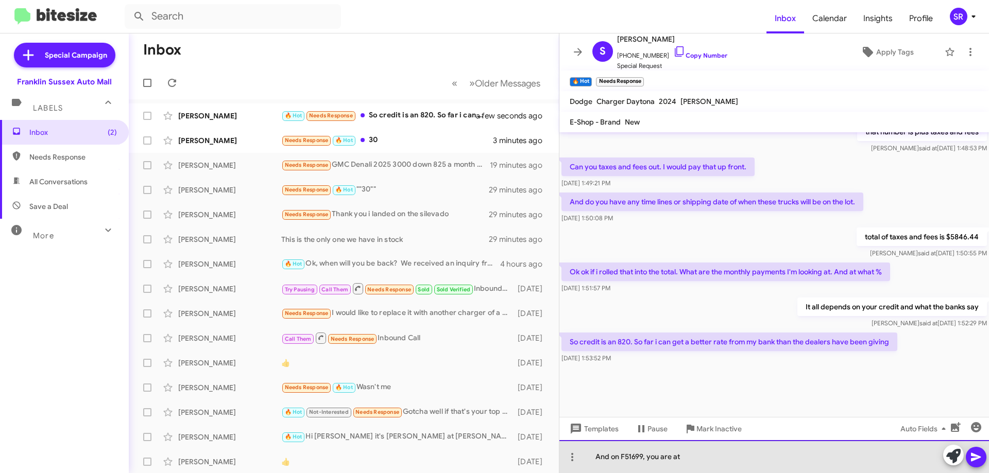
click at [738, 452] on div "And on F51699, you are at" at bounding box center [773, 456] width 429 height 33
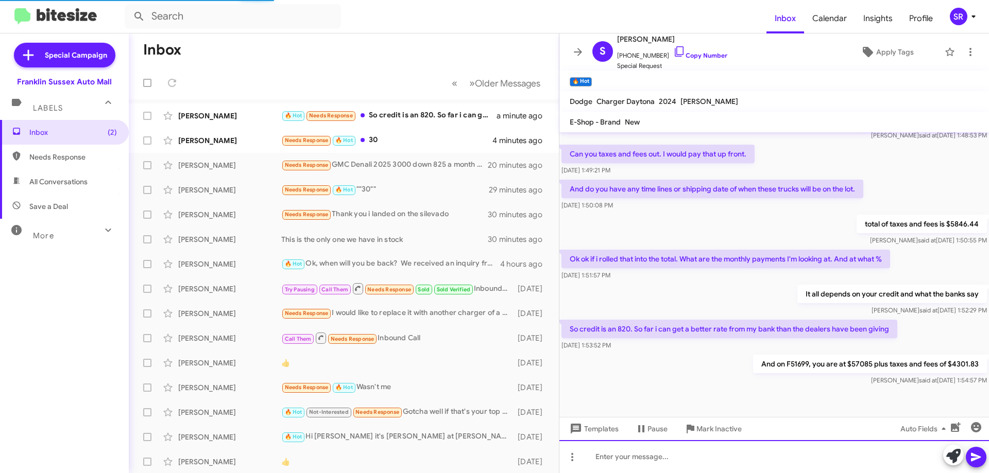
scroll to position [1439, 0]
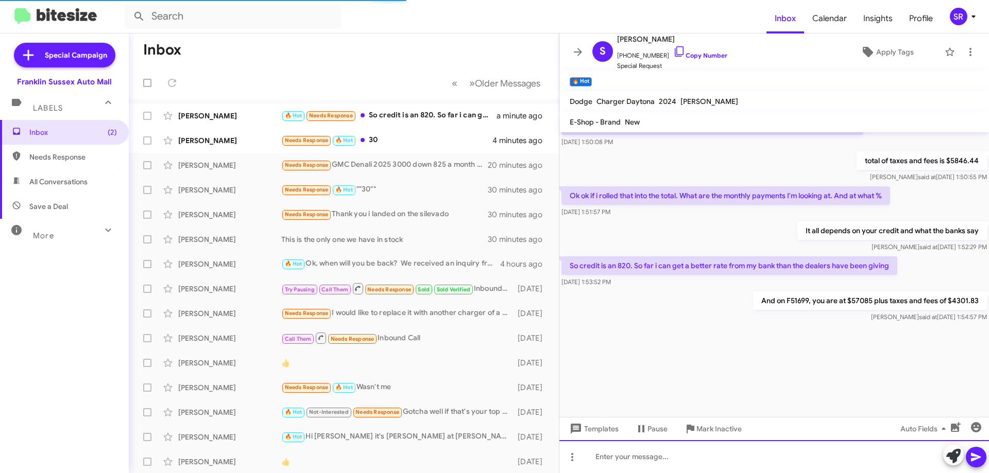
click at [628, 460] on div at bounding box center [773, 456] width 429 height 33
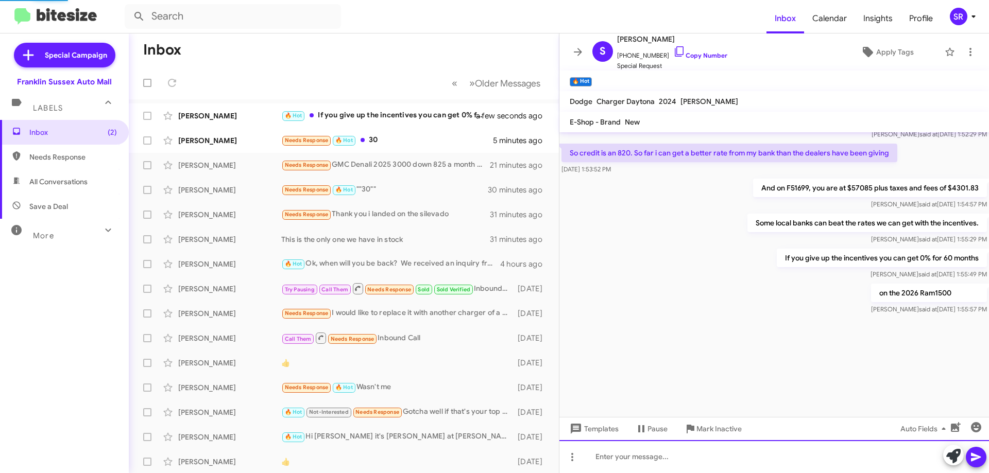
scroll to position [1552, 0]
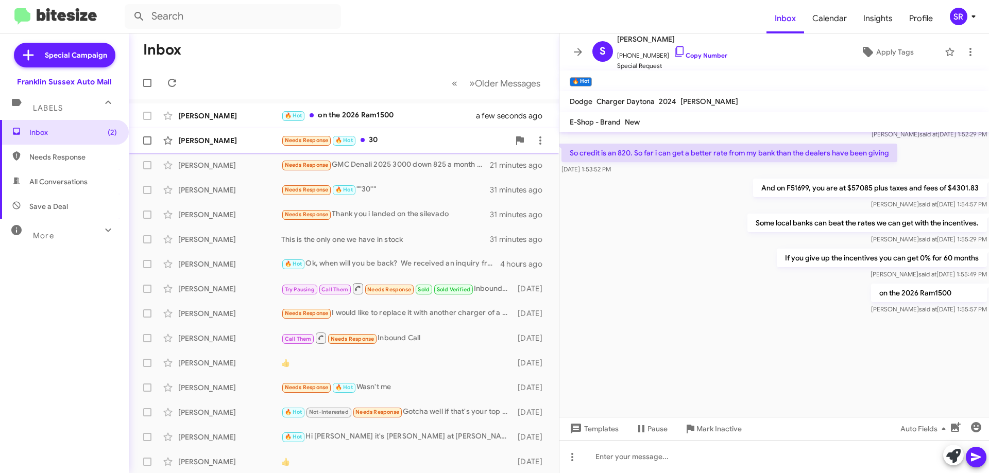
click at [400, 133] on div "[PERSON_NAME] Needs Response 🔥 Hot 30 5 minutes ago" at bounding box center [343, 140] width 413 height 21
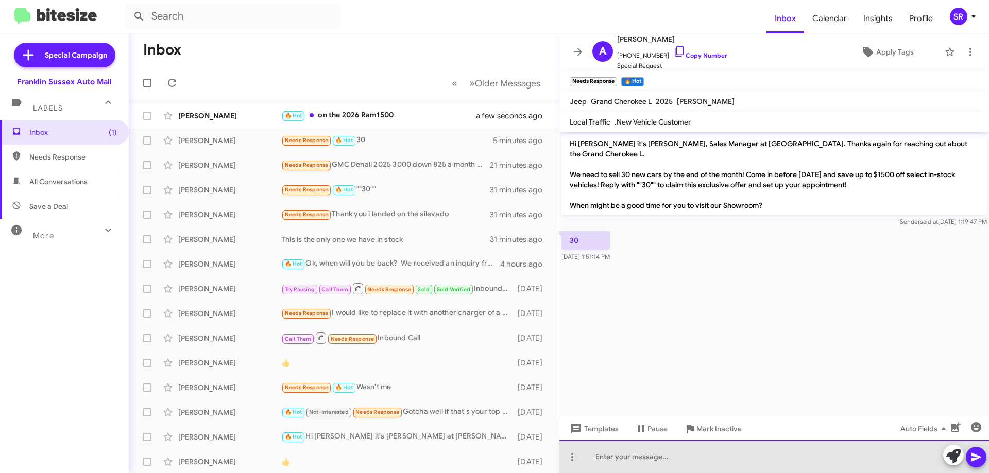
click at [656, 460] on div at bounding box center [773, 456] width 429 height 33
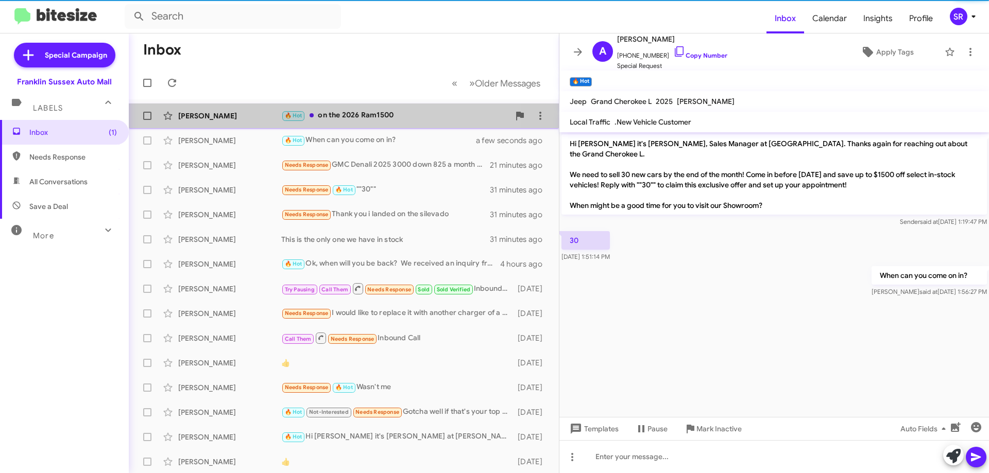
click at [348, 117] on div "🔥 Hot on the 2026 Ram1500" at bounding box center [395, 116] width 228 height 12
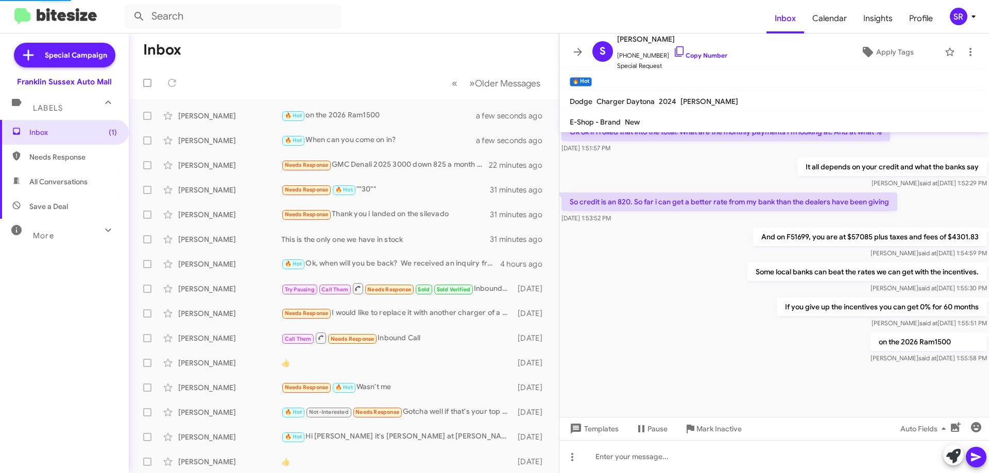
scroll to position [488, 0]
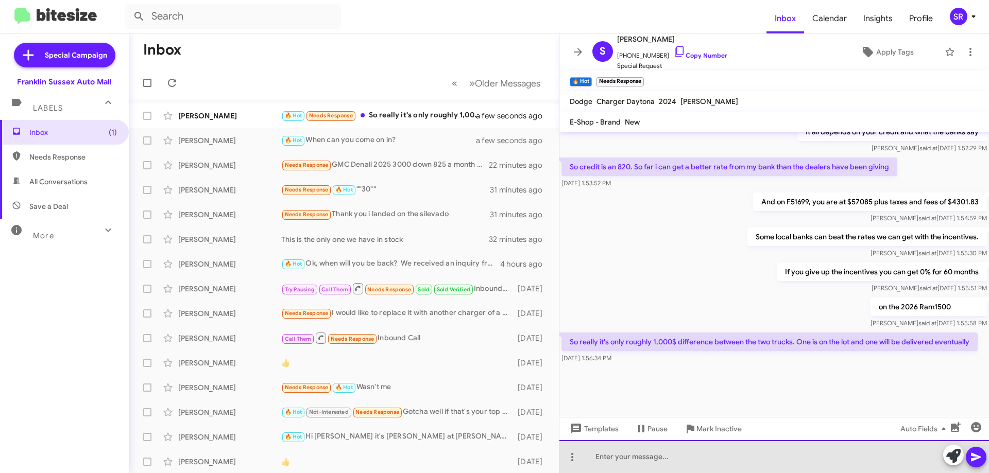
click at [632, 458] on div at bounding box center [773, 456] width 429 height 33
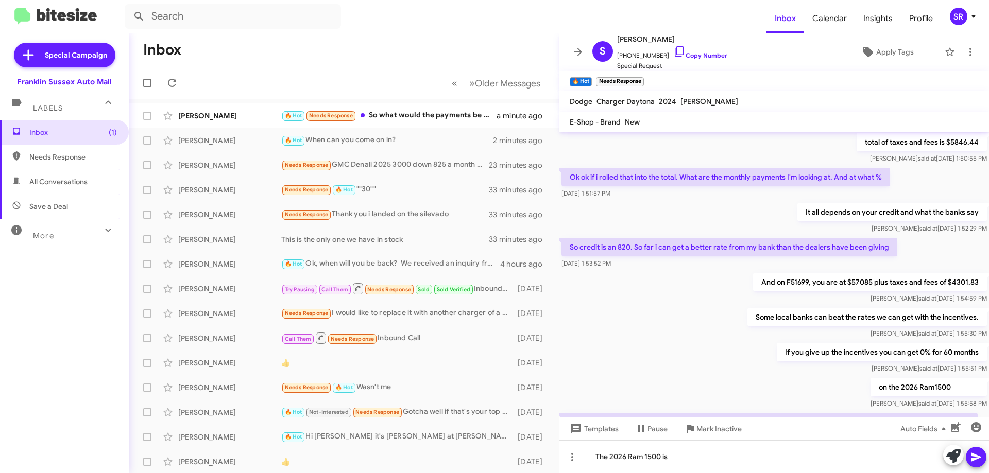
scroll to position [333, 0]
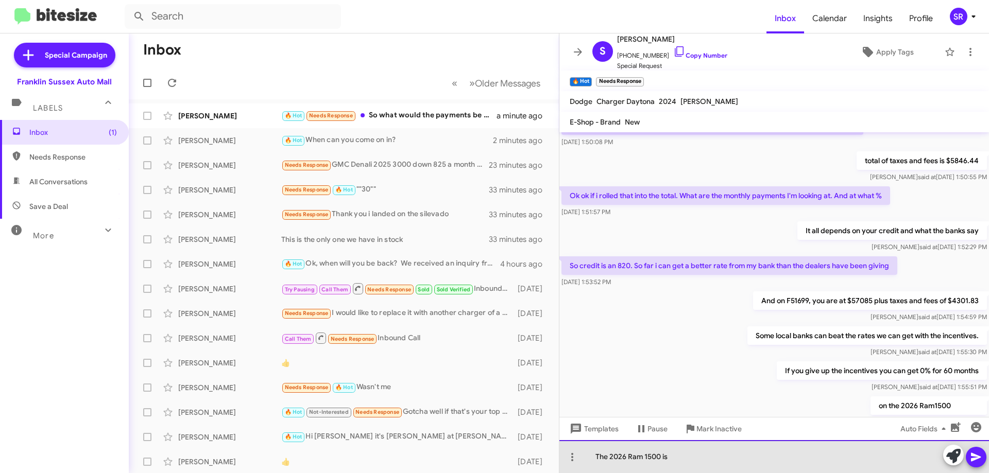
click at [692, 454] on div "The 2026 Ram 1500 is" at bounding box center [773, 456] width 429 height 33
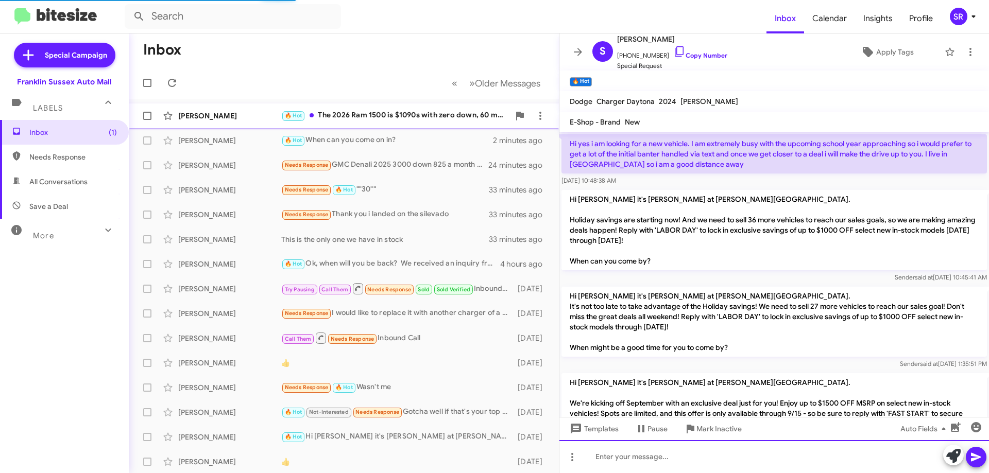
scroll to position [51, 0]
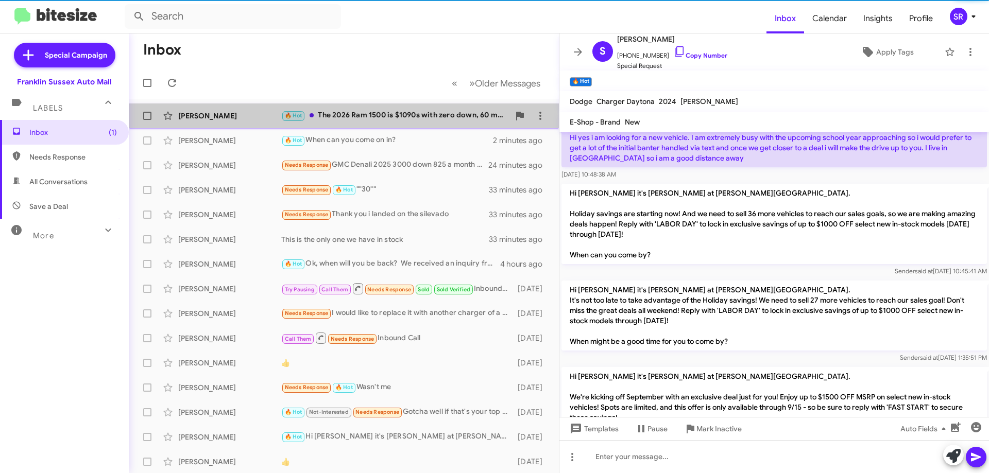
click at [406, 118] on div "🔥 Hot The 2026 Ram 1500 is $1090s with zero down, 60 months 0%" at bounding box center [395, 116] width 228 height 12
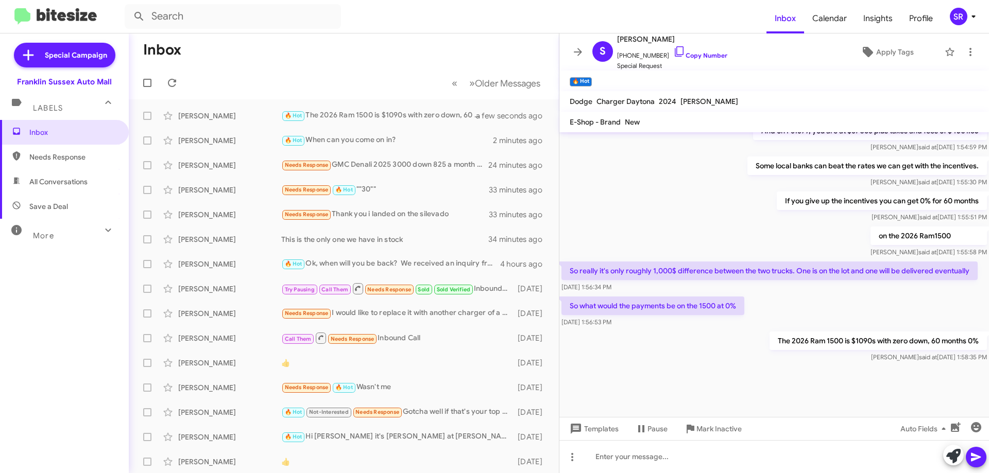
scroll to position [1665, 0]
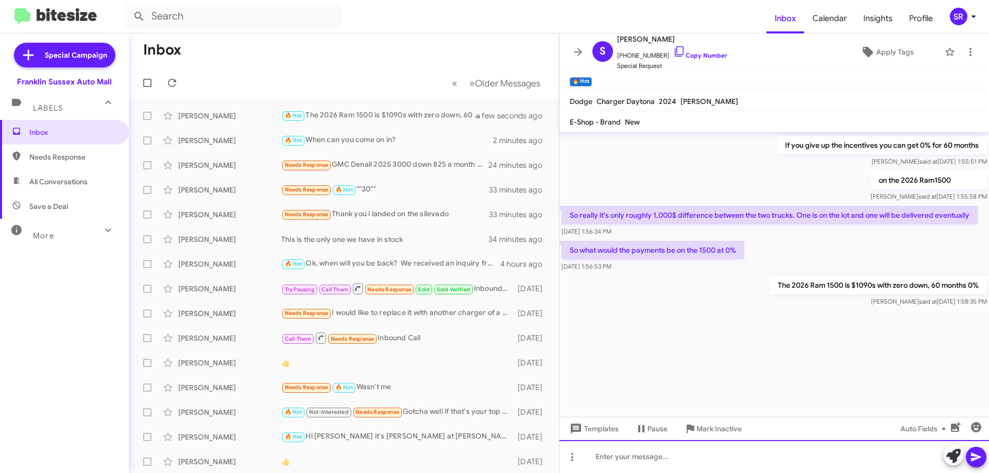
click at [643, 459] on div at bounding box center [773, 456] width 429 height 33
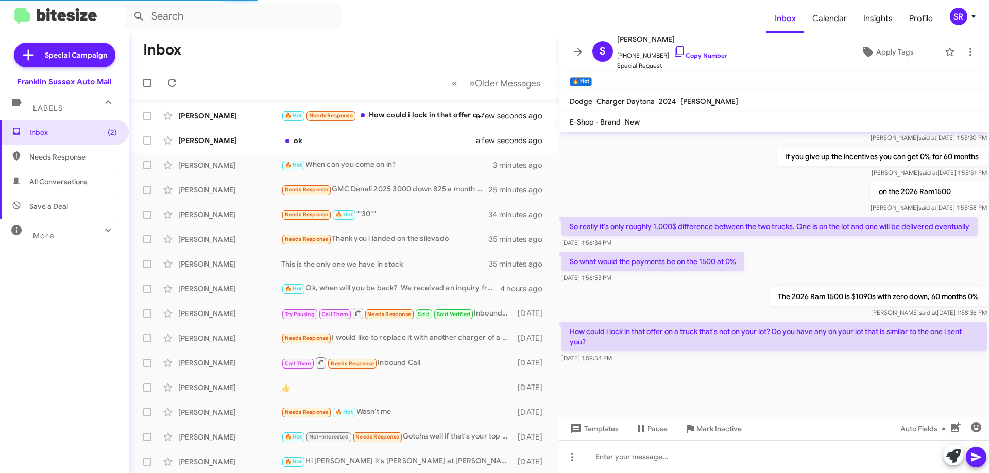
scroll to position [488, 0]
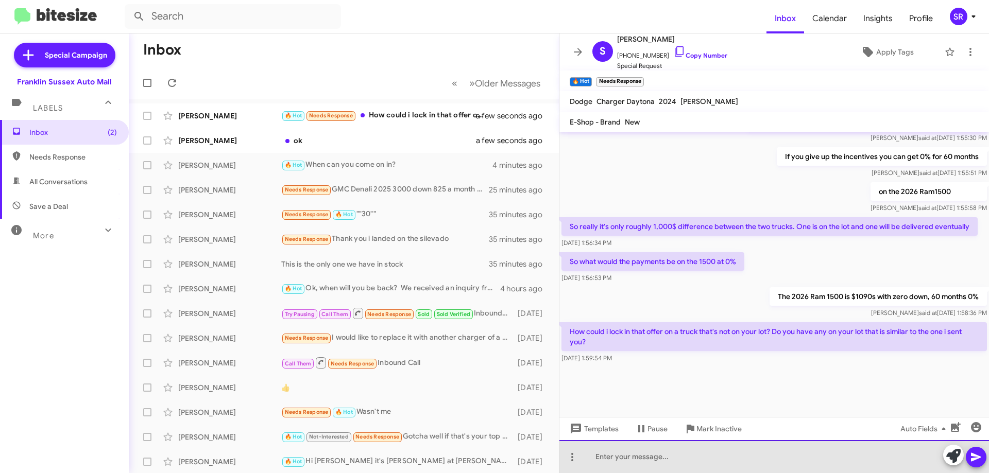
click at [658, 454] on div at bounding box center [773, 456] width 429 height 33
click at [694, 463] on div at bounding box center [773, 456] width 429 height 33
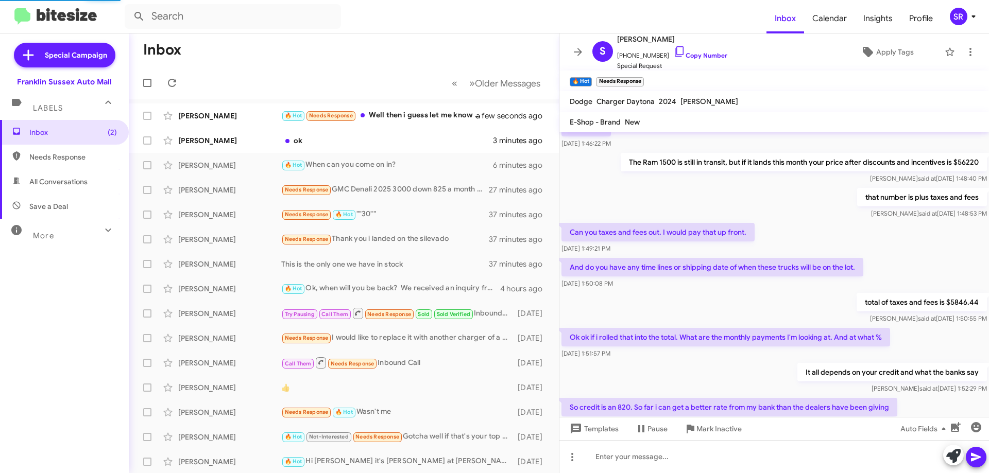
scroll to position [498, 0]
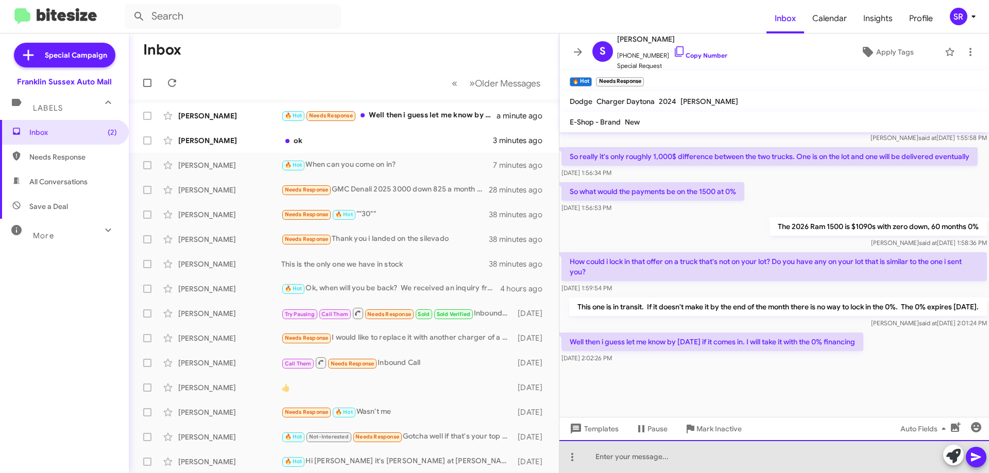
click at [637, 456] on div at bounding box center [773, 456] width 429 height 33
click at [717, 453] on div "We have a couple on the ground" at bounding box center [773, 456] width 429 height 33
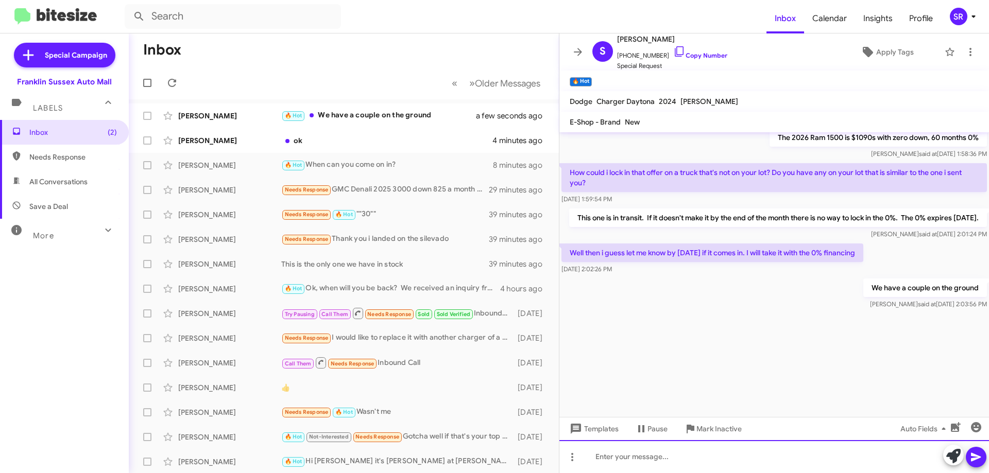
scroll to position [1442, 0]
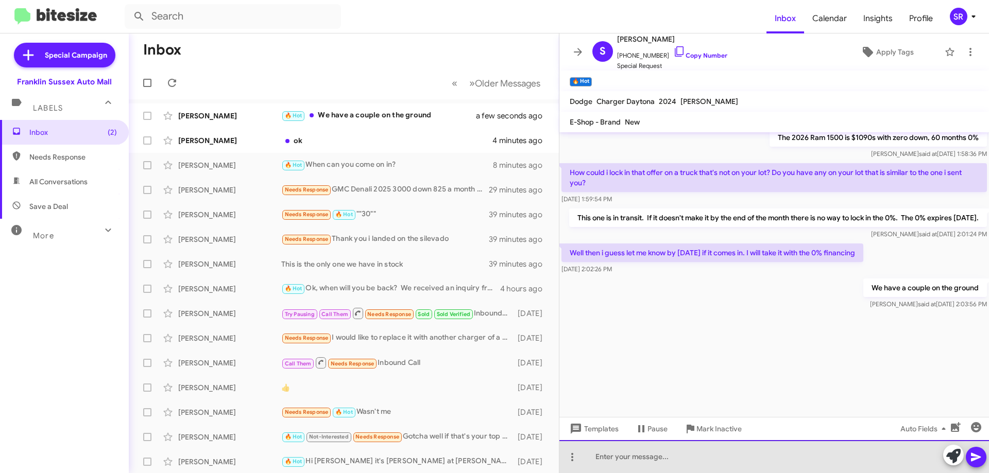
click at [755, 462] on div at bounding box center [773, 456] width 429 height 33
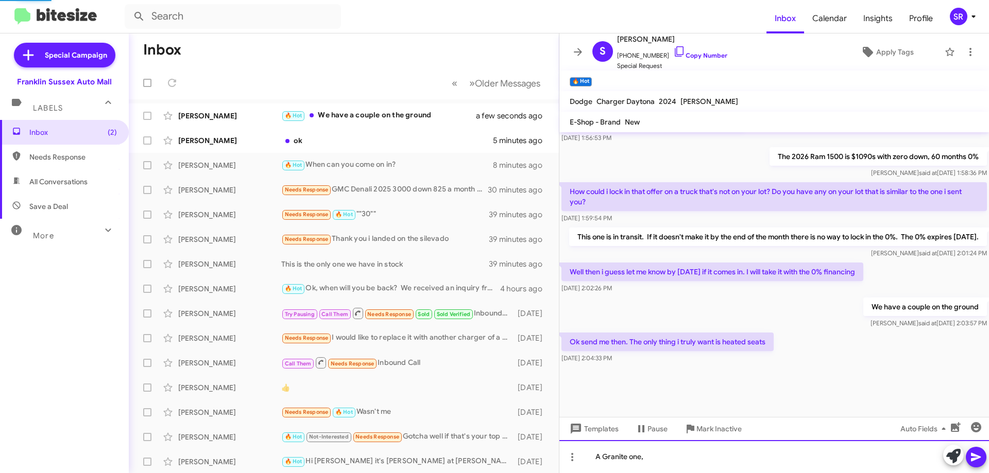
scroll to position [498, 0]
click at [713, 452] on div "A Granite one," at bounding box center [773, 456] width 429 height 33
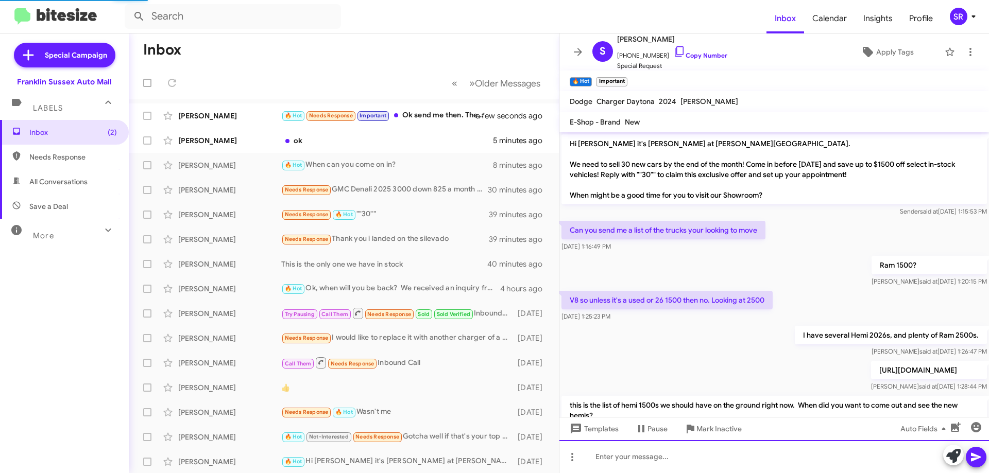
scroll to position [51, 0]
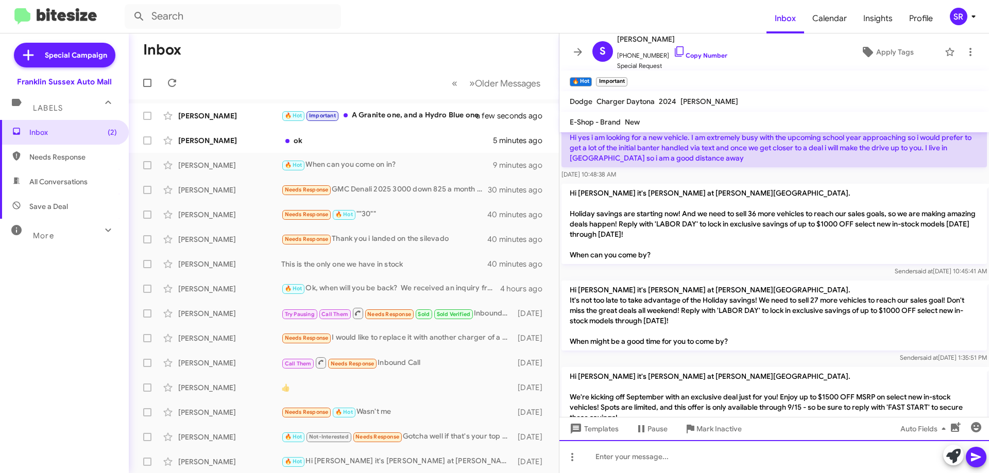
click at [659, 464] on div at bounding box center [773, 456] width 429 height 33
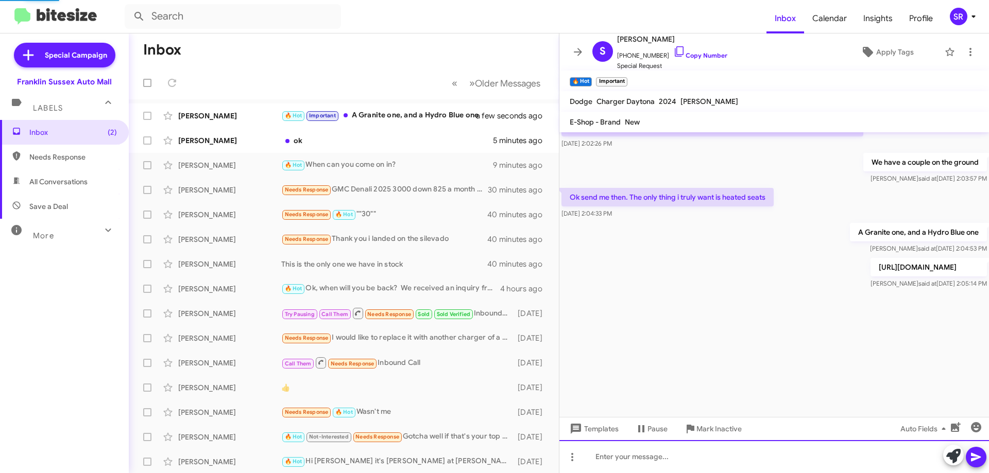
scroll to position [1959, 0]
click at [658, 448] on div at bounding box center [773, 456] width 429 height 33
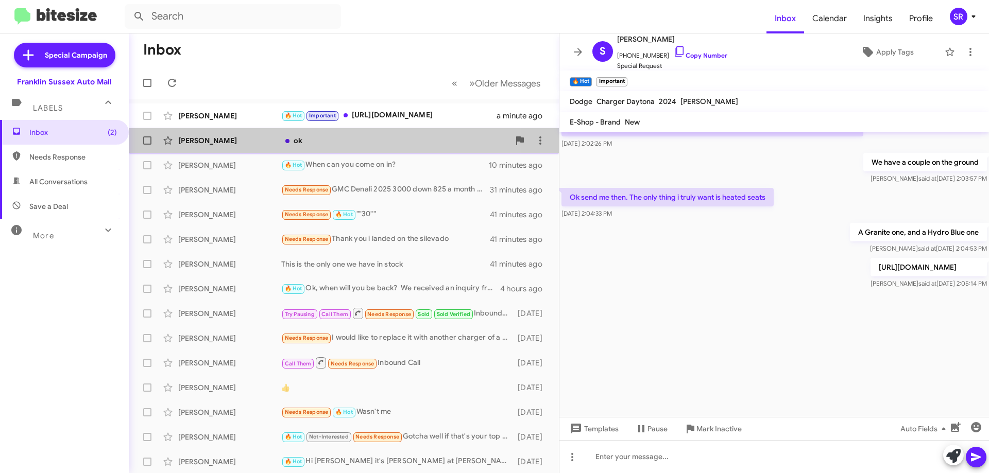
click at [347, 142] on div "ok" at bounding box center [395, 140] width 228 height 10
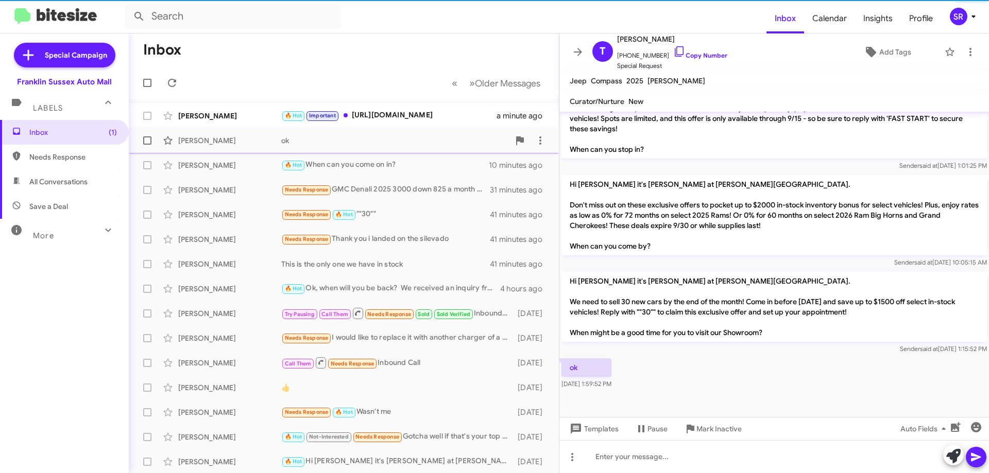
scroll to position [410, 0]
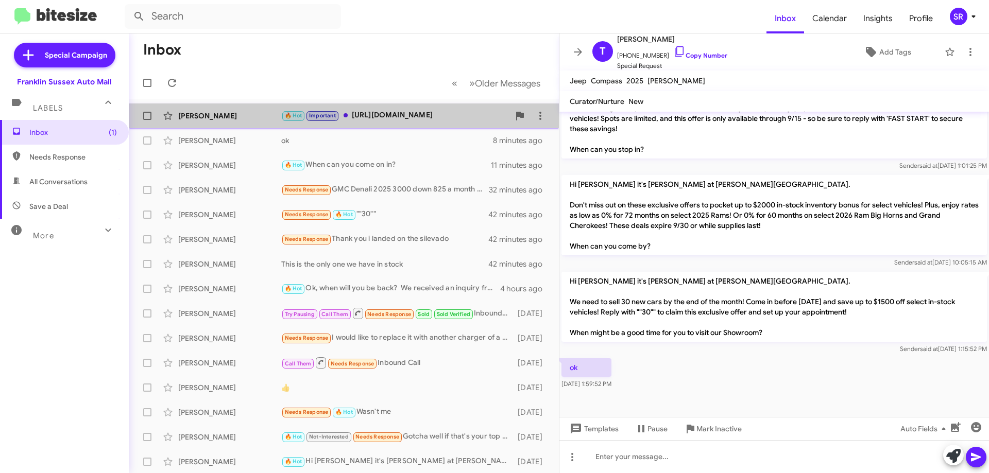
click at [443, 117] on div "🔥 Hot Important [URL][DOMAIN_NAME]" at bounding box center [395, 116] width 228 height 12
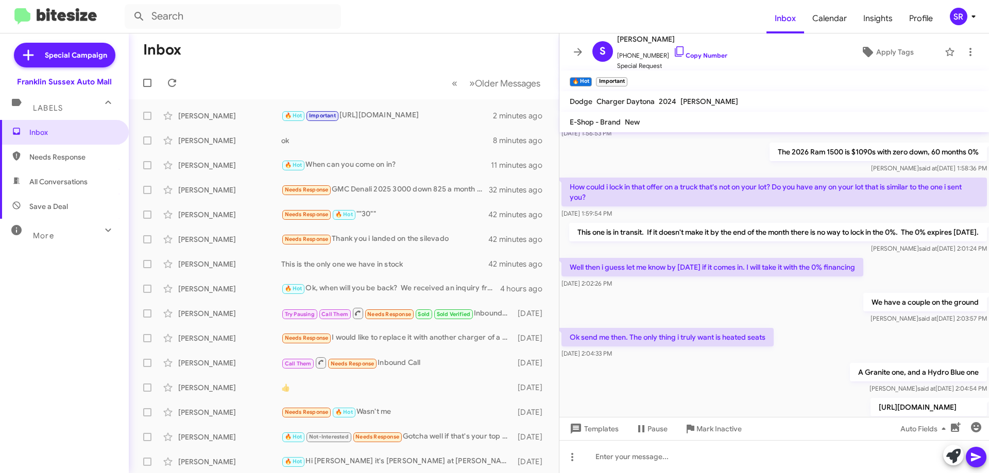
scroll to position [1301, 0]
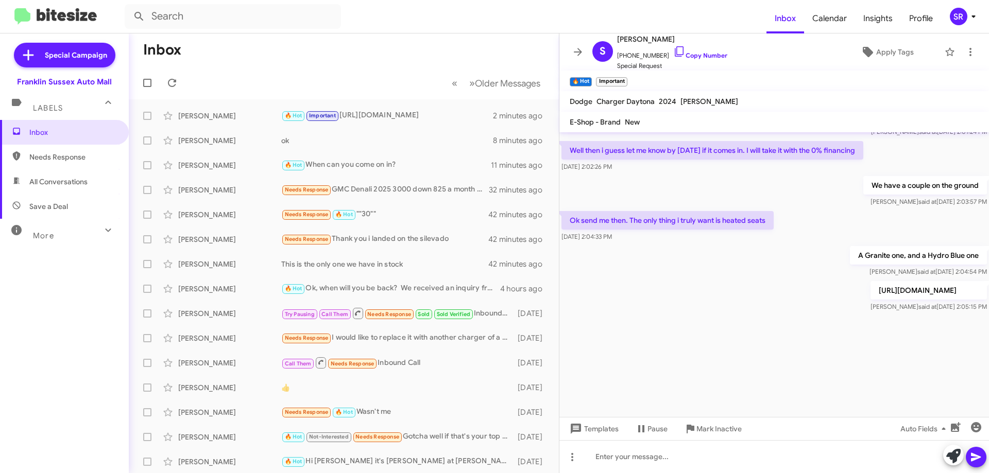
drag, startPoint x: 874, startPoint y: 291, endPoint x: 568, endPoint y: 280, distance: 306.1
click at [870, 281] on p "[URL][DOMAIN_NAME]" at bounding box center [928, 290] width 116 height 19
copy p "[URL][DOMAIN_NAME]"
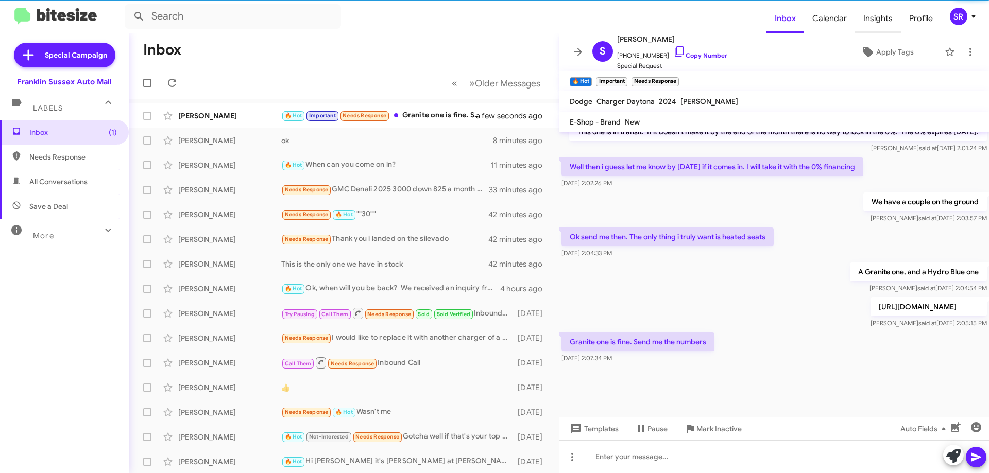
scroll to position [508, 0]
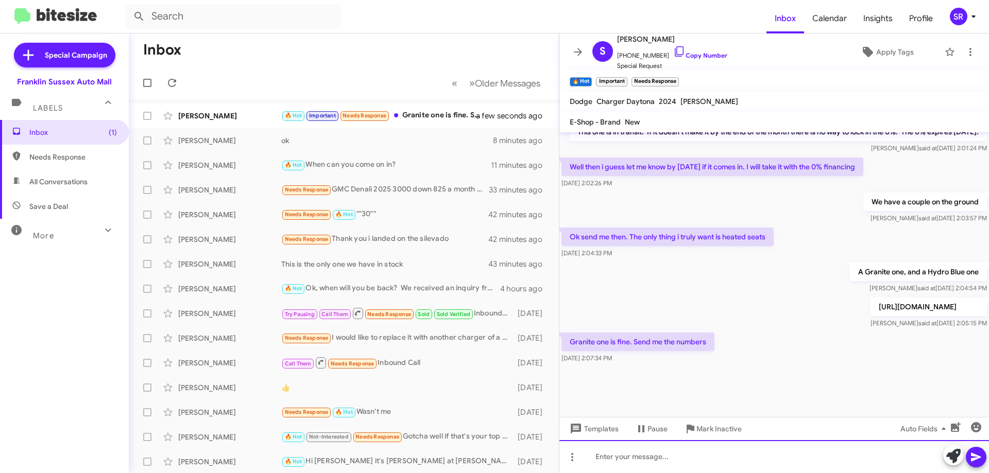
click at [674, 453] on div at bounding box center [773, 456] width 429 height 33
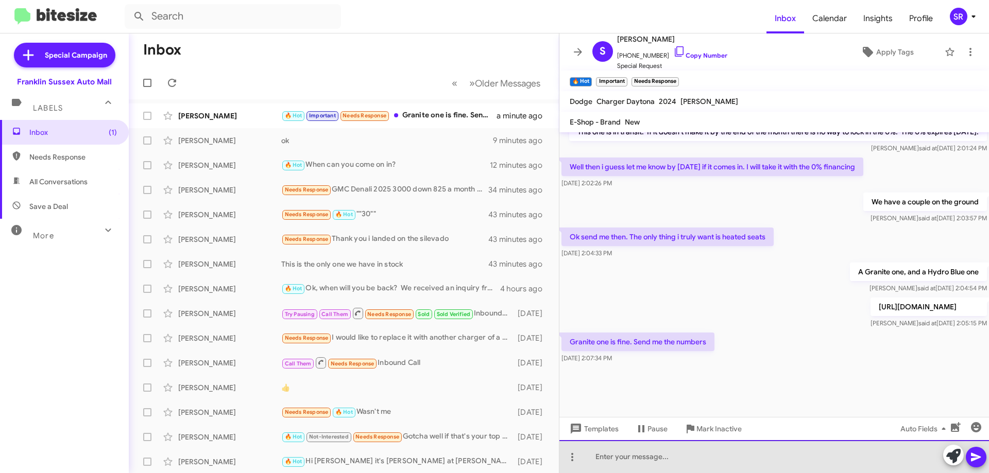
click at [690, 456] on div at bounding box center [773, 456] width 429 height 33
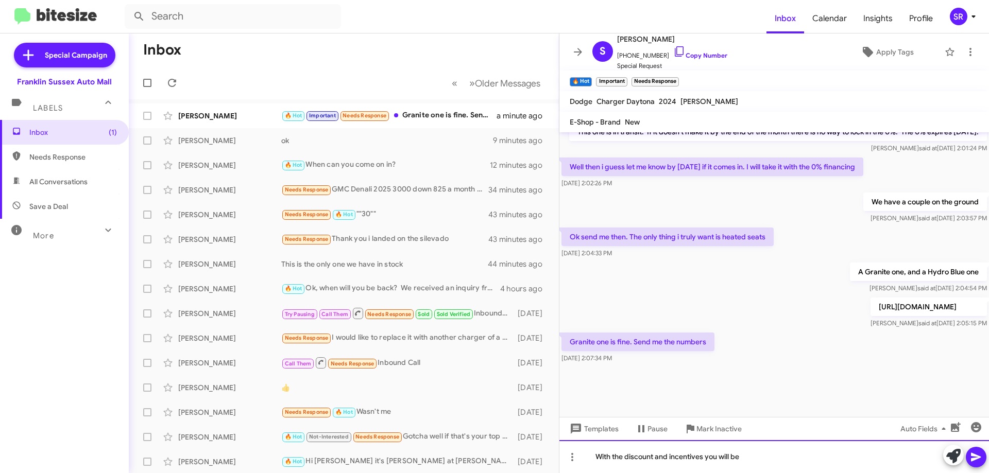
click at [774, 448] on div "With the discount and incentives you will be" at bounding box center [773, 456] width 429 height 33
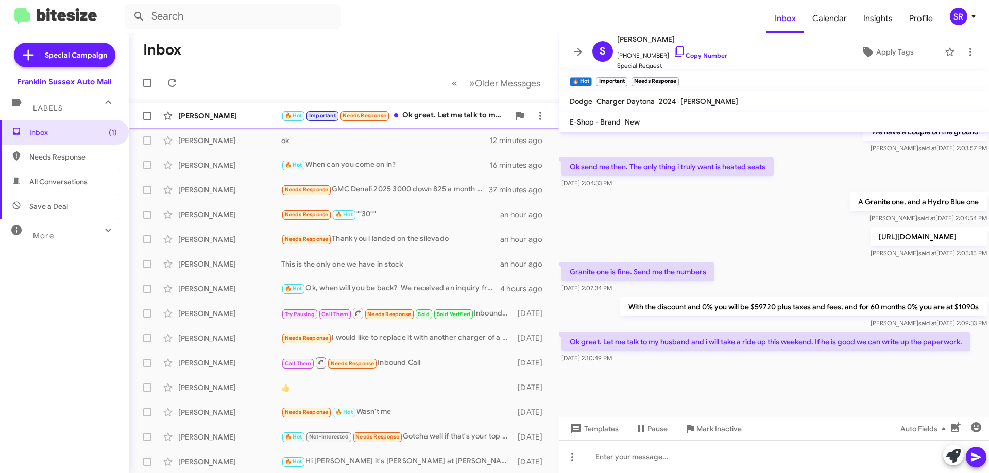
click at [435, 118] on div "🔥 Hot Important Needs Response Ok great. Let me talk to my husband and i will t…" at bounding box center [395, 116] width 228 height 12
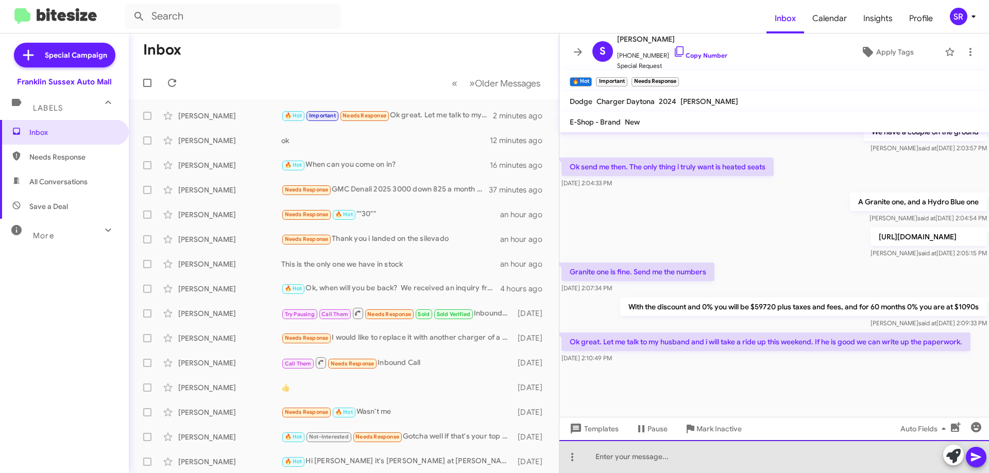
click at [712, 453] on div at bounding box center [773, 456] width 429 height 33
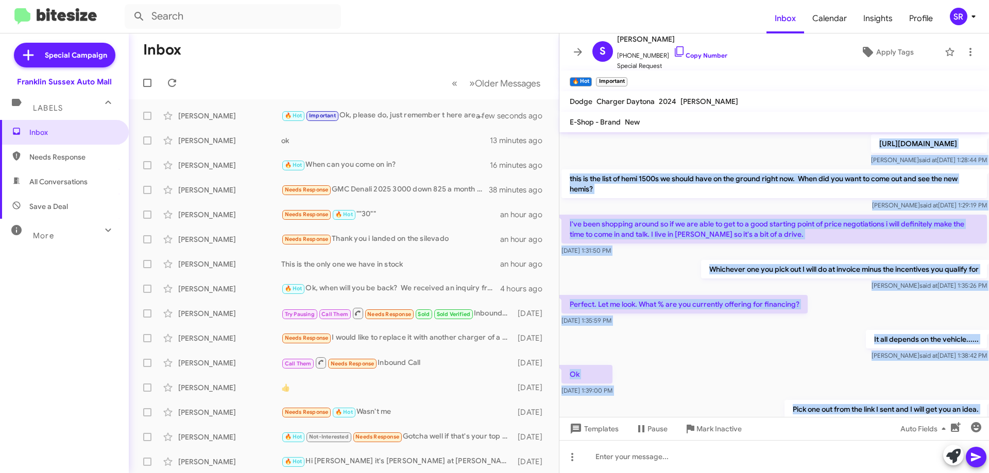
scroll to position [0, 0]
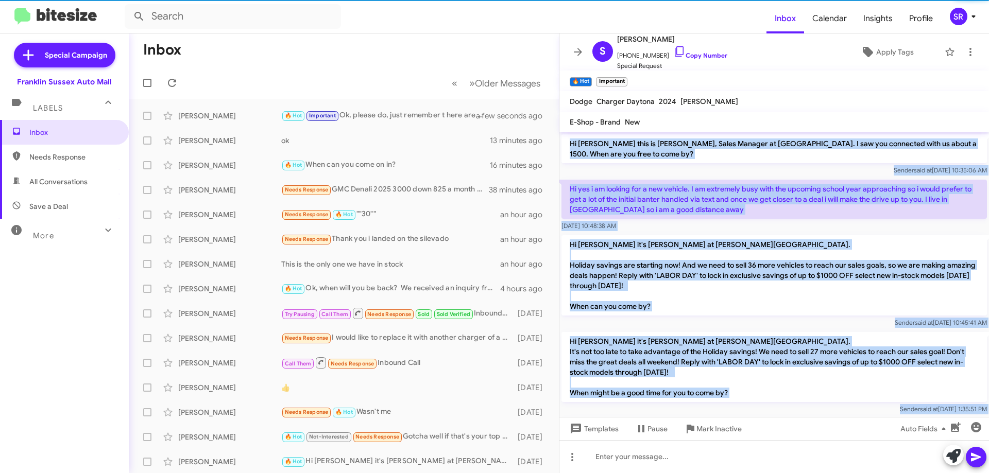
drag, startPoint x: 976, startPoint y: 287, endPoint x: 670, endPoint y: 125, distance: 346.2
click at [670, 125] on div "S [PERSON_NAME] [PHONE_NUMBER] Copy Number Special Request Apply Tags 🔥 Hot × I…" at bounding box center [773, 253] width 429 height 440
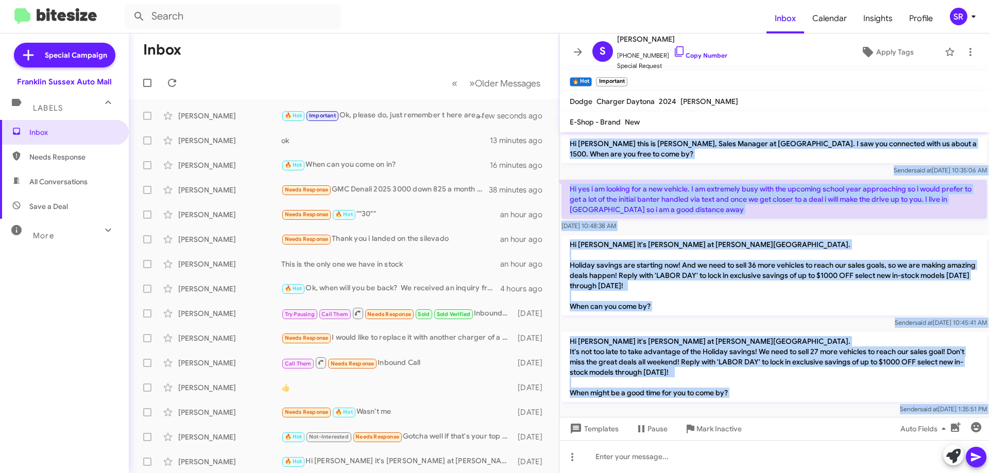
copy div "Lo Ipsumdolo sita co Adipi Elitsed, Doeiu Tempori ut Laboreet Dolore Magn Aliq.…"
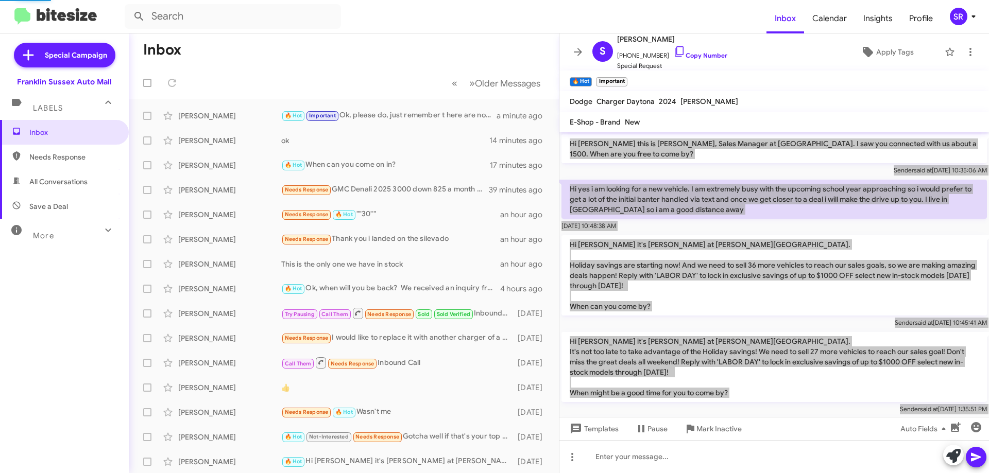
scroll to position [508, 0]
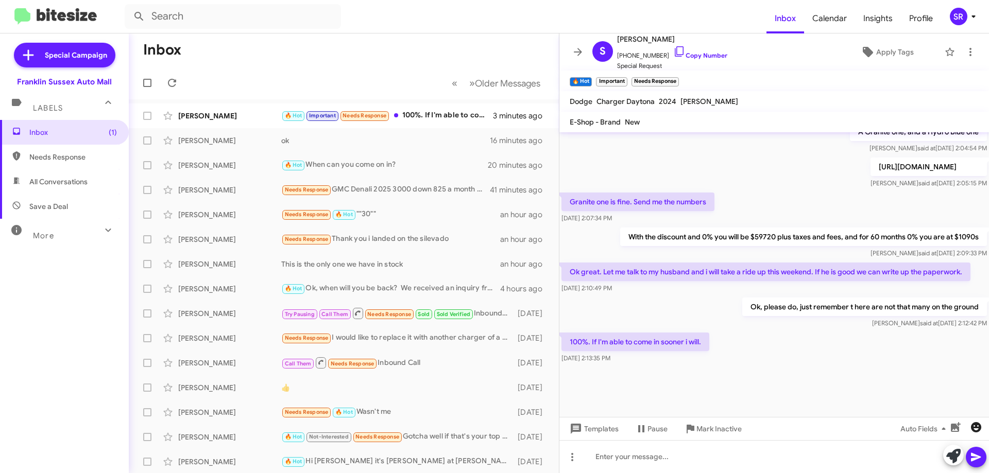
click at [975, 422] on icon "button" at bounding box center [976, 427] width 12 height 12
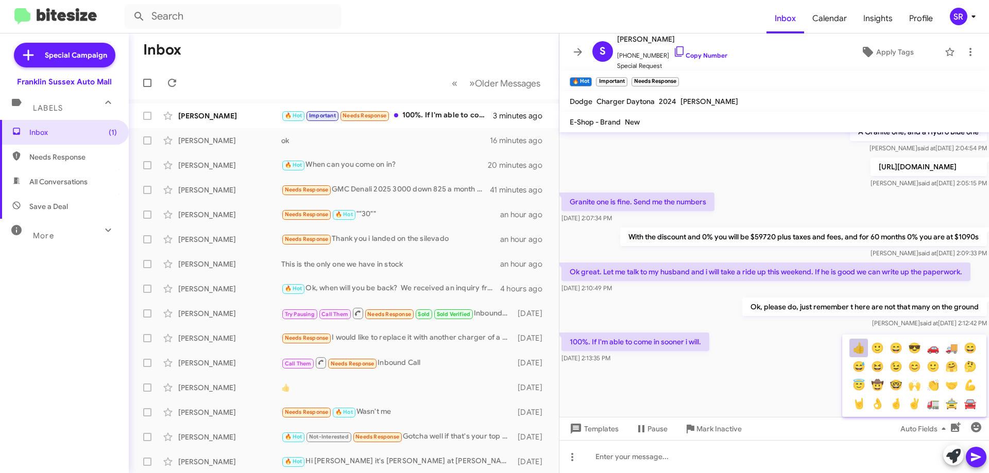
click at [863, 347] on button "👍" at bounding box center [858, 348] width 19 height 19
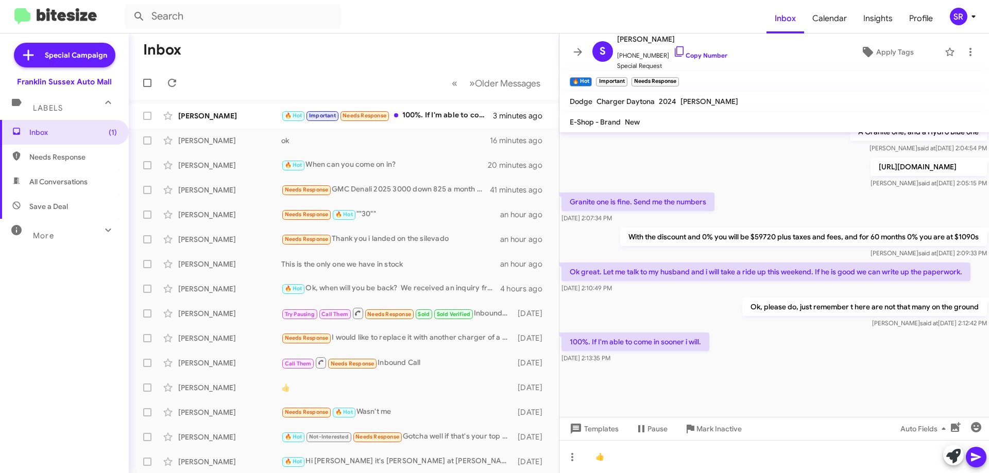
click at [974, 453] on icon at bounding box center [976, 457] width 12 height 12
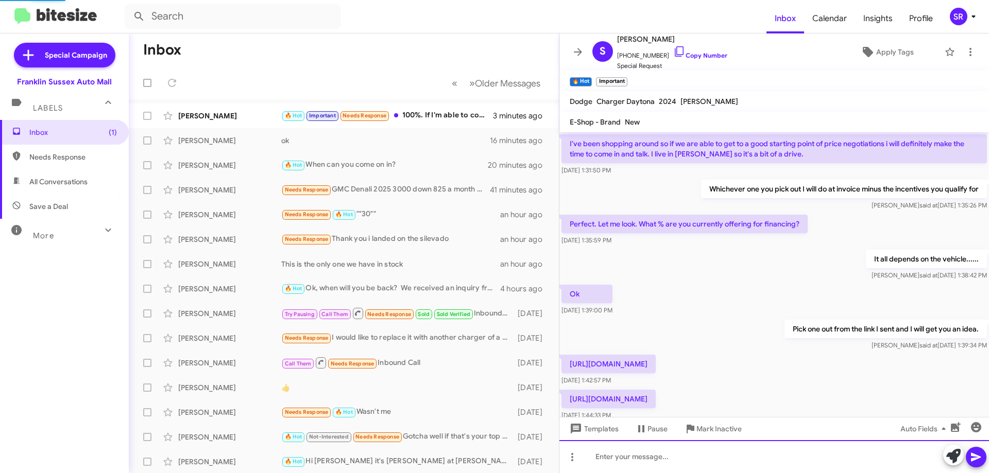
scroll to position [51, 0]
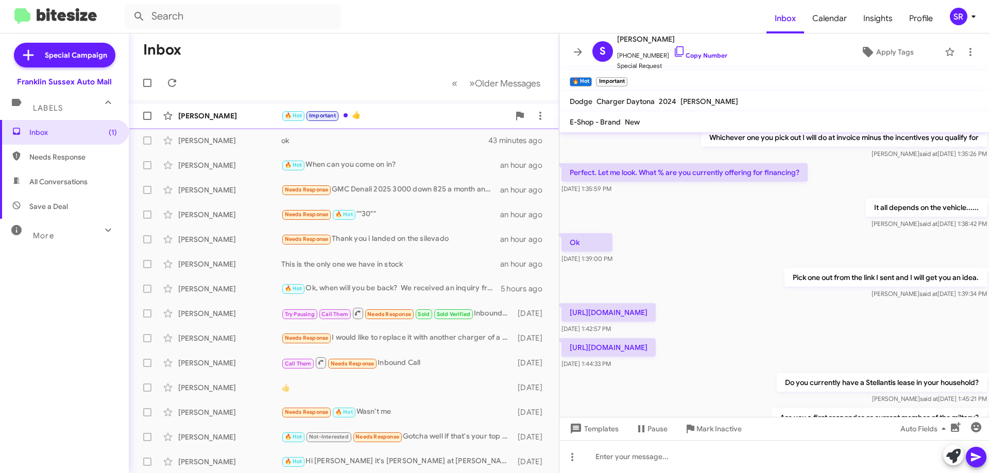
click at [370, 119] on div "🔥 Hot Important 👍" at bounding box center [395, 116] width 228 height 12
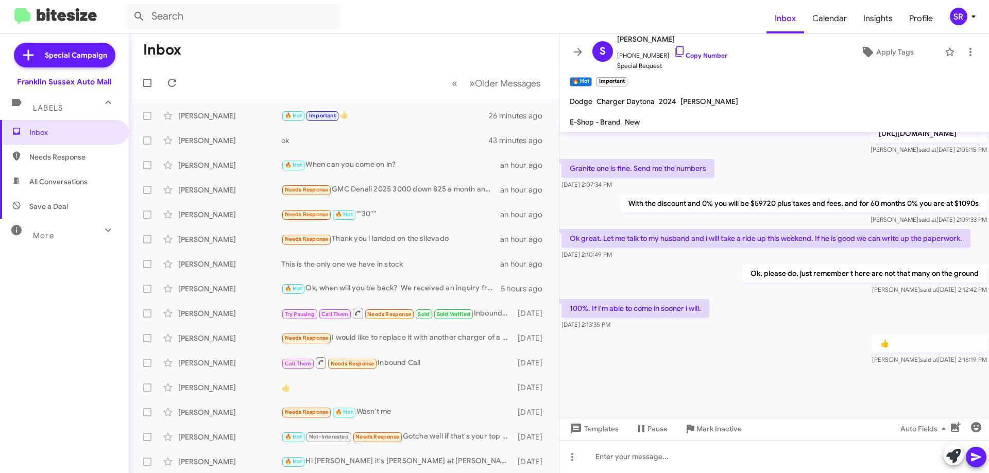
scroll to position [1318, 0]
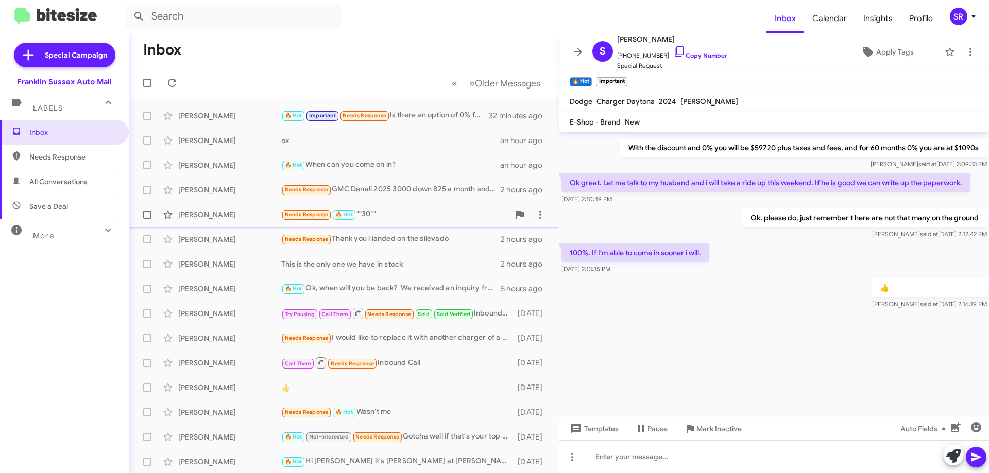
click at [371, 214] on div "Needs Response 🔥 Hot ""30""" at bounding box center [395, 215] width 228 height 12
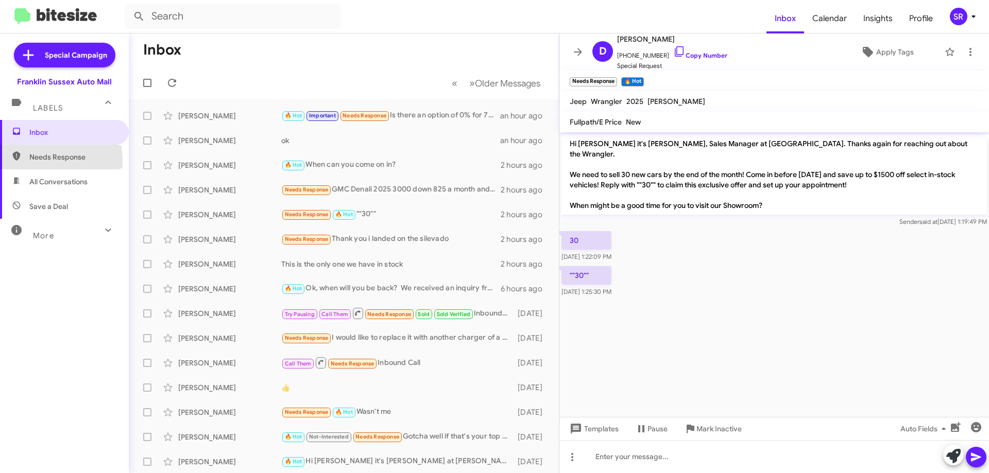
click at [10, 162] on span "Needs Response" at bounding box center [64, 157] width 129 height 25
type input "in:needs-response"
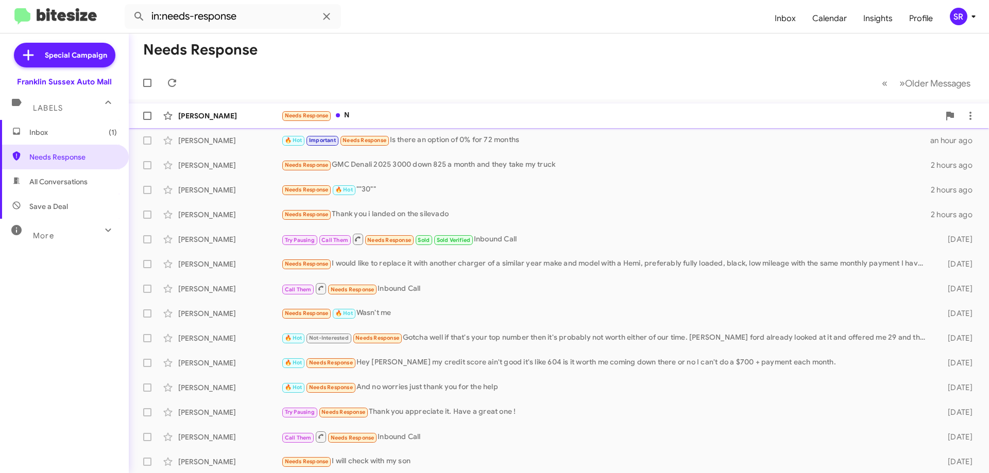
click at [389, 115] on div "Needs Response N" at bounding box center [610, 116] width 658 height 12
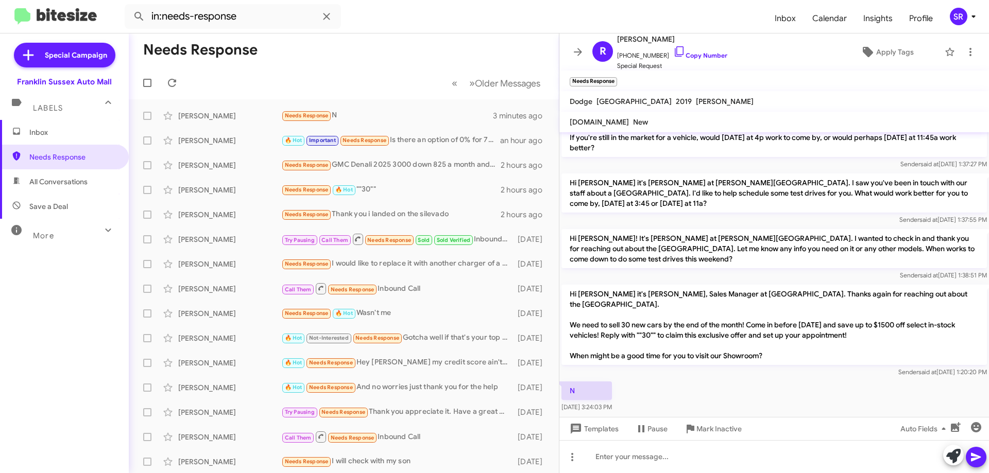
scroll to position [183, 0]
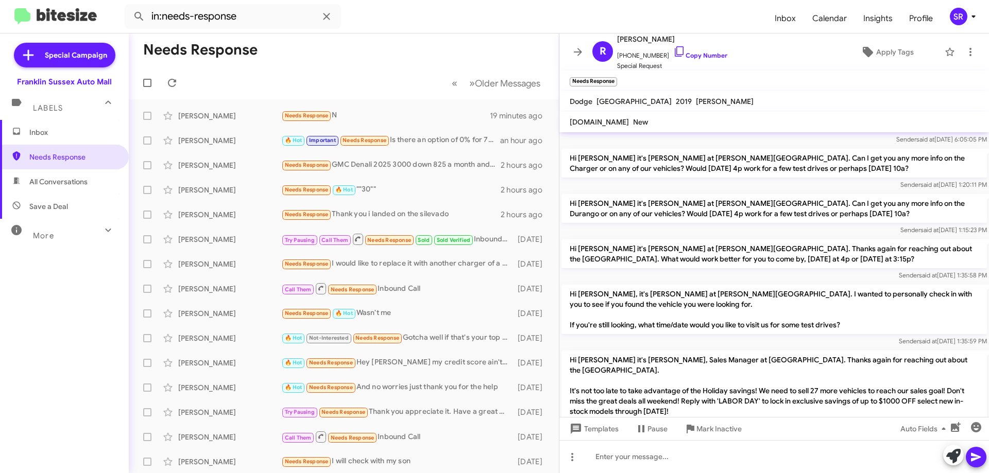
click at [29, 135] on span "Inbox" at bounding box center [73, 132] width 88 height 10
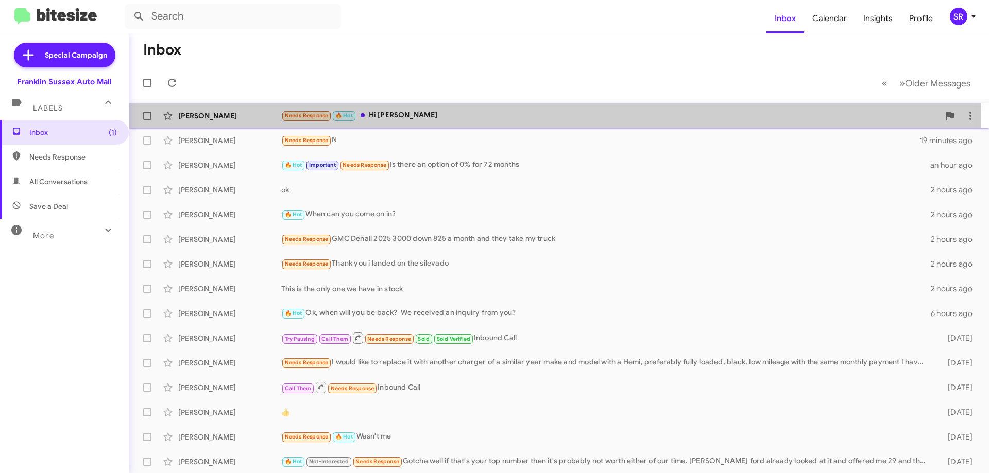
click at [389, 116] on div "Needs Response 🔥 Hot Hi [PERSON_NAME]" at bounding box center [610, 116] width 658 height 12
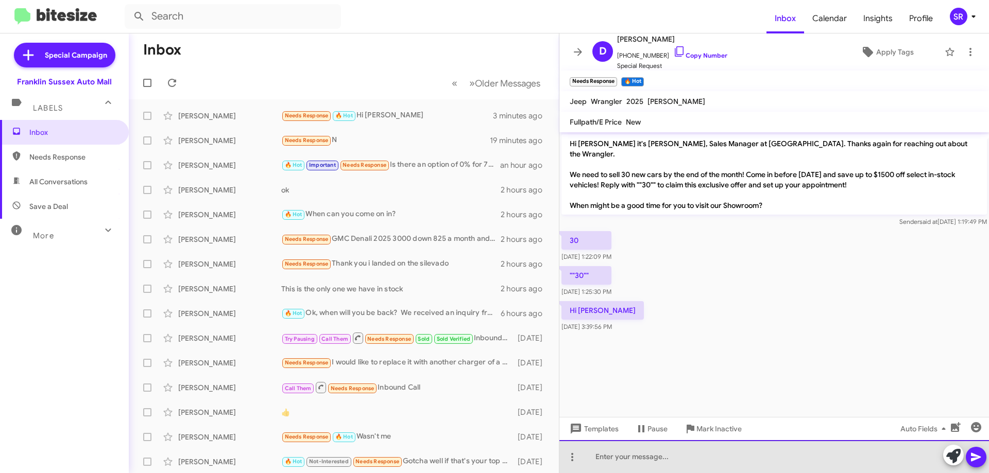
click at [696, 449] on div at bounding box center [773, 456] width 429 height 33
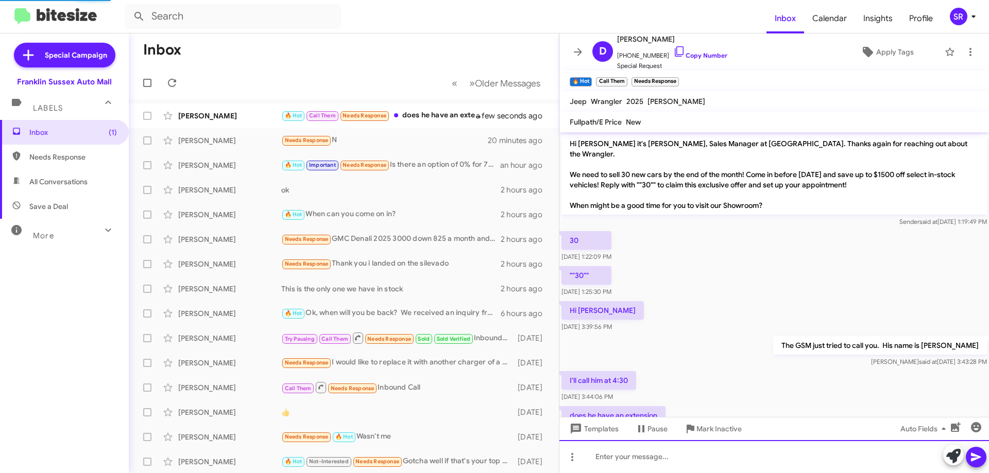
scroll to position [30, 0]
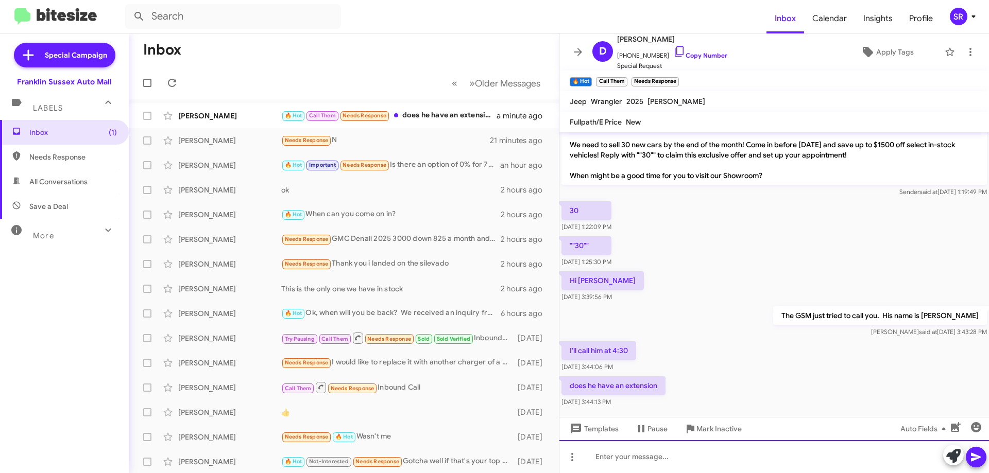
click at [696, 449] on div at bounding box center [773, 456] width 429 height 33
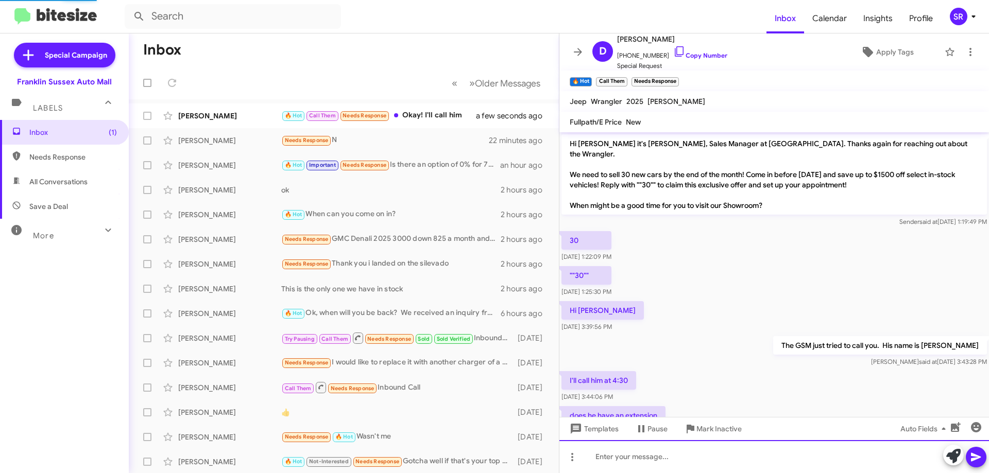
scroll to position [180, 0]
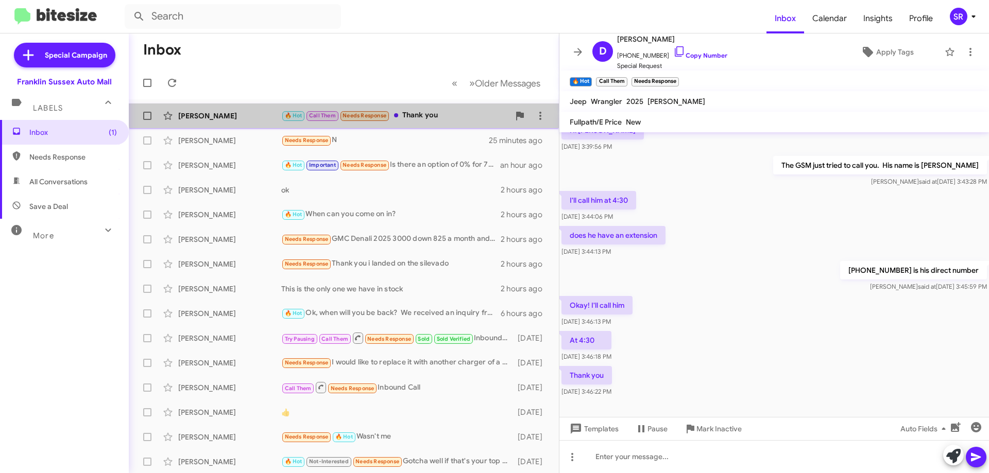
click at [438, 109] on div "[PERSON_NAME] 🔥 Hot Call Them Needs Response Thank you 3 minutes ago" at bounding box center [343, 116] width 413 height 21
